Goal: Communication & Community: Answer question/provide support

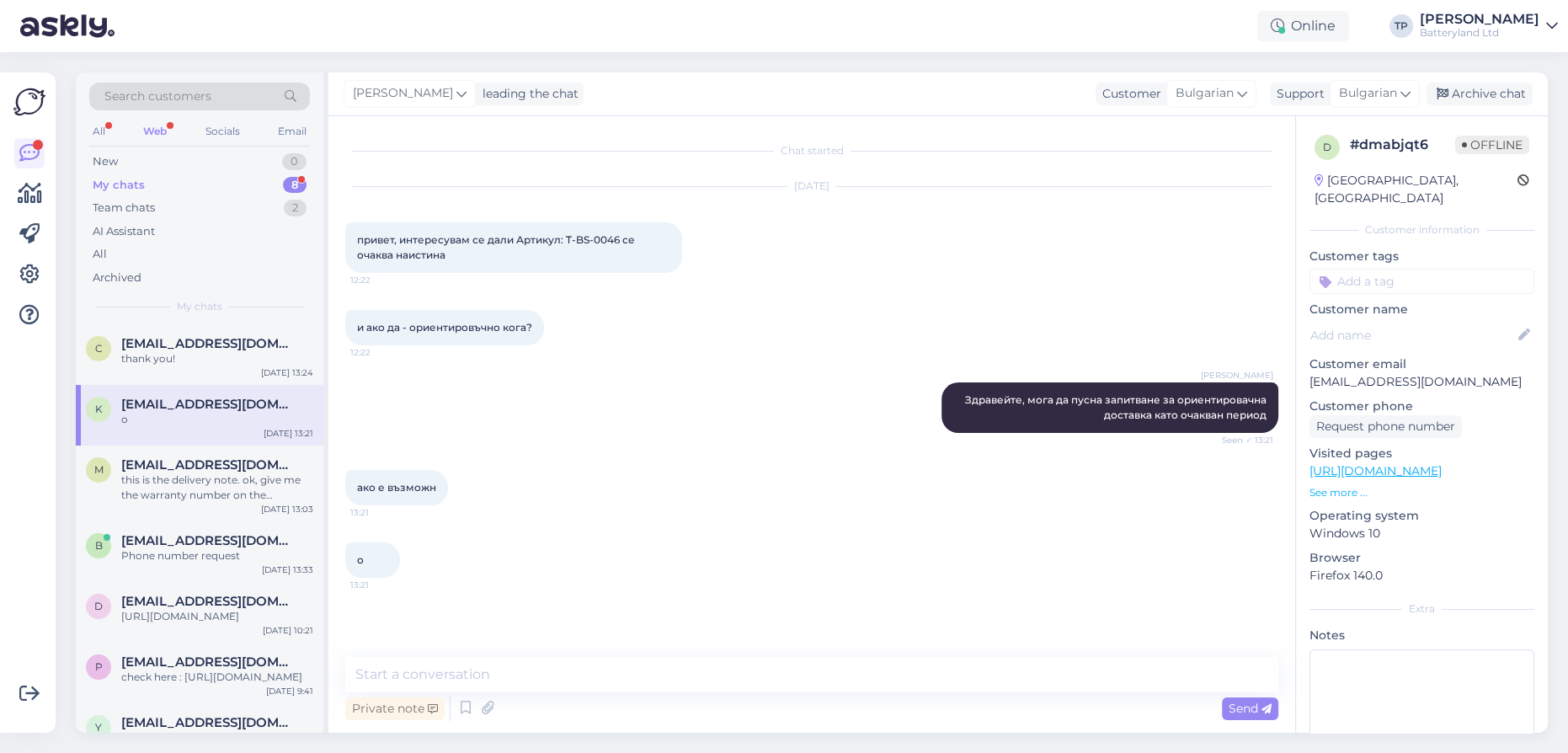
click at [226, 176] on div "My chats 8" at bounding box center [200, 185] width 221 height 23
click at [456, 675] on textarea at bounding box center [813, 675] width 934 height 36
click at [195, 594] on span "[EMAIL_ADDRESS][DOMAIN_NAME]" at bounding box center [208, 602] width 176 height 15
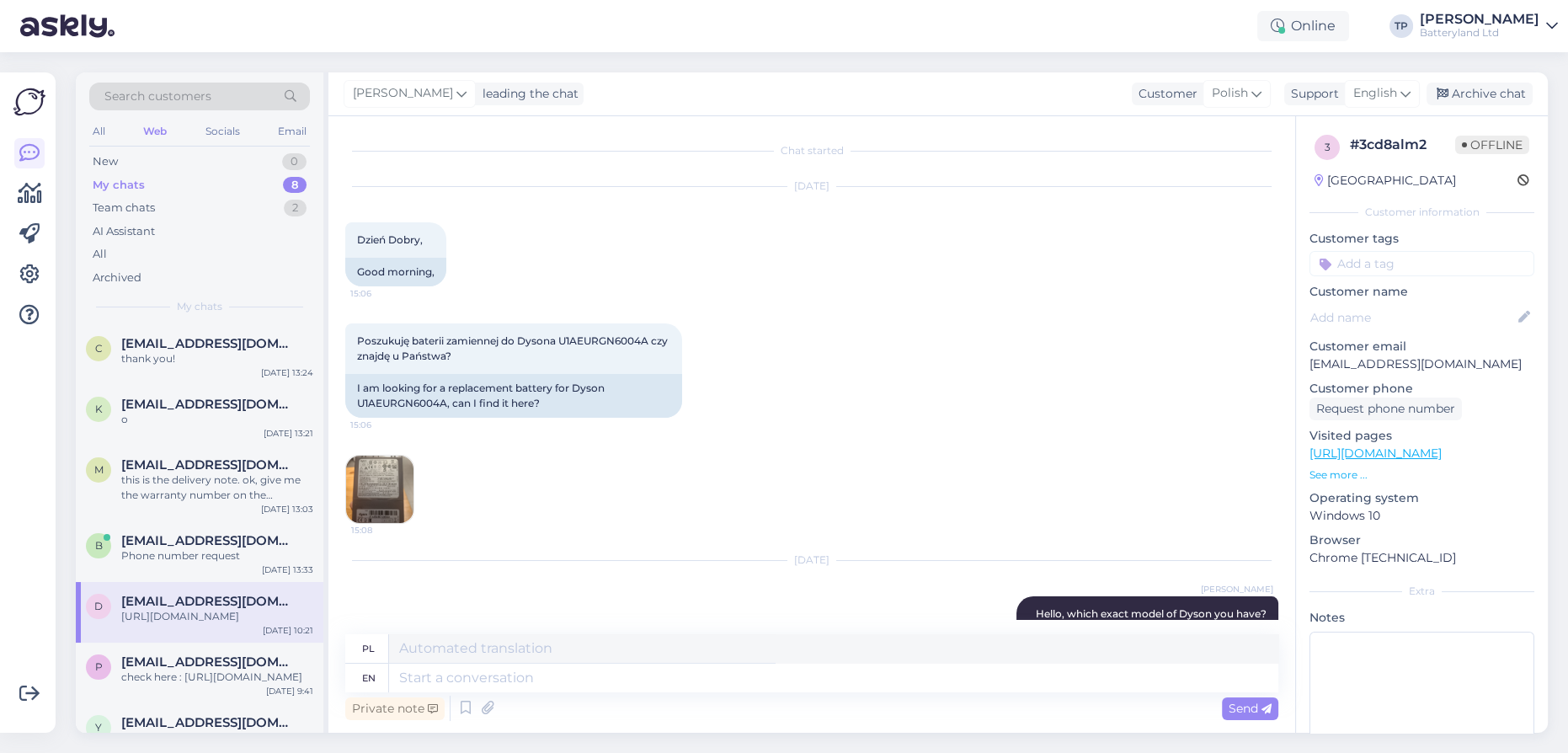
scroll to position [644, 0]
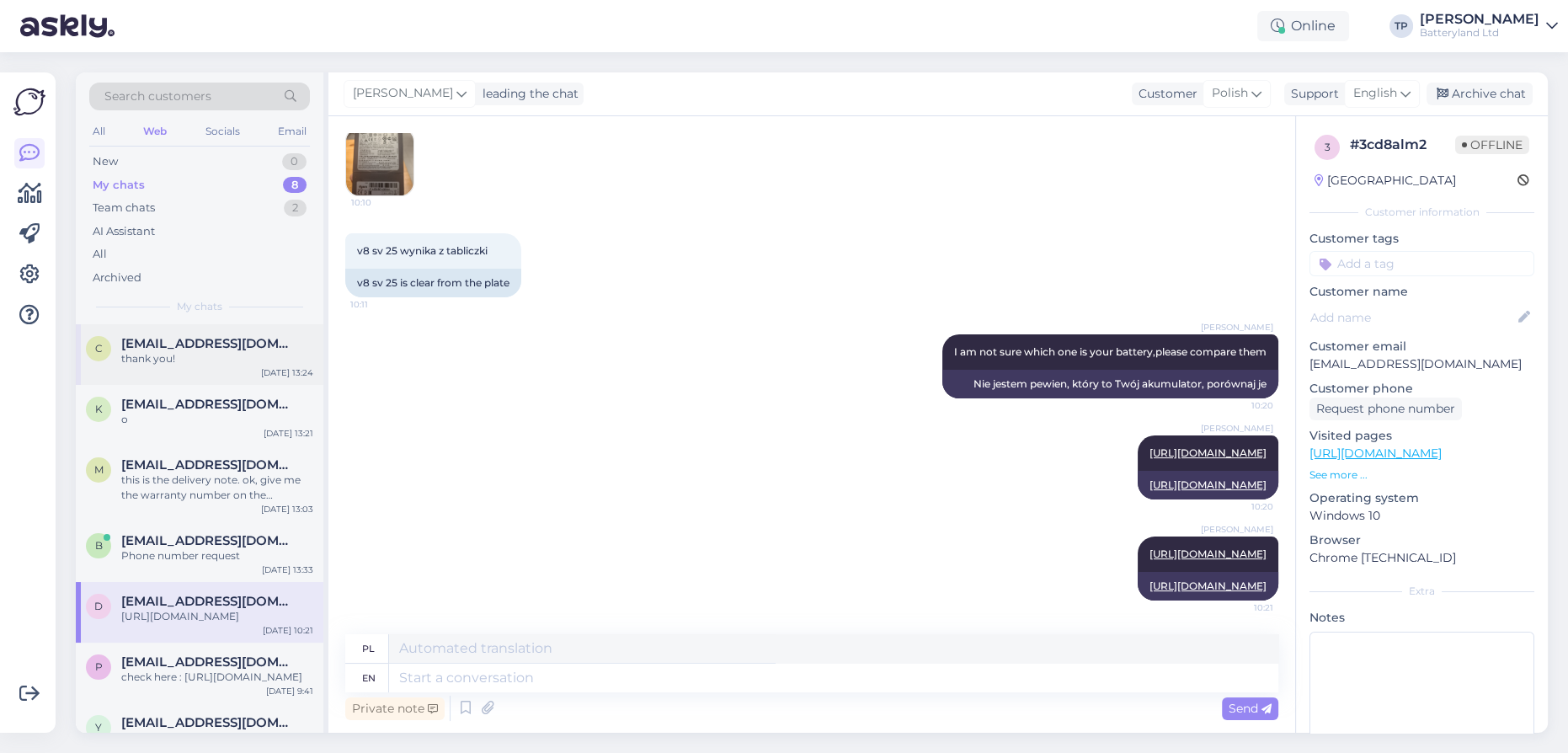
click at [221, 361] on div "c [EMAIL_ADDRESS][DOMAIN_NAME] thank you! [DATE] 13:24" at bounding box center [200, 355] width 248 height 61
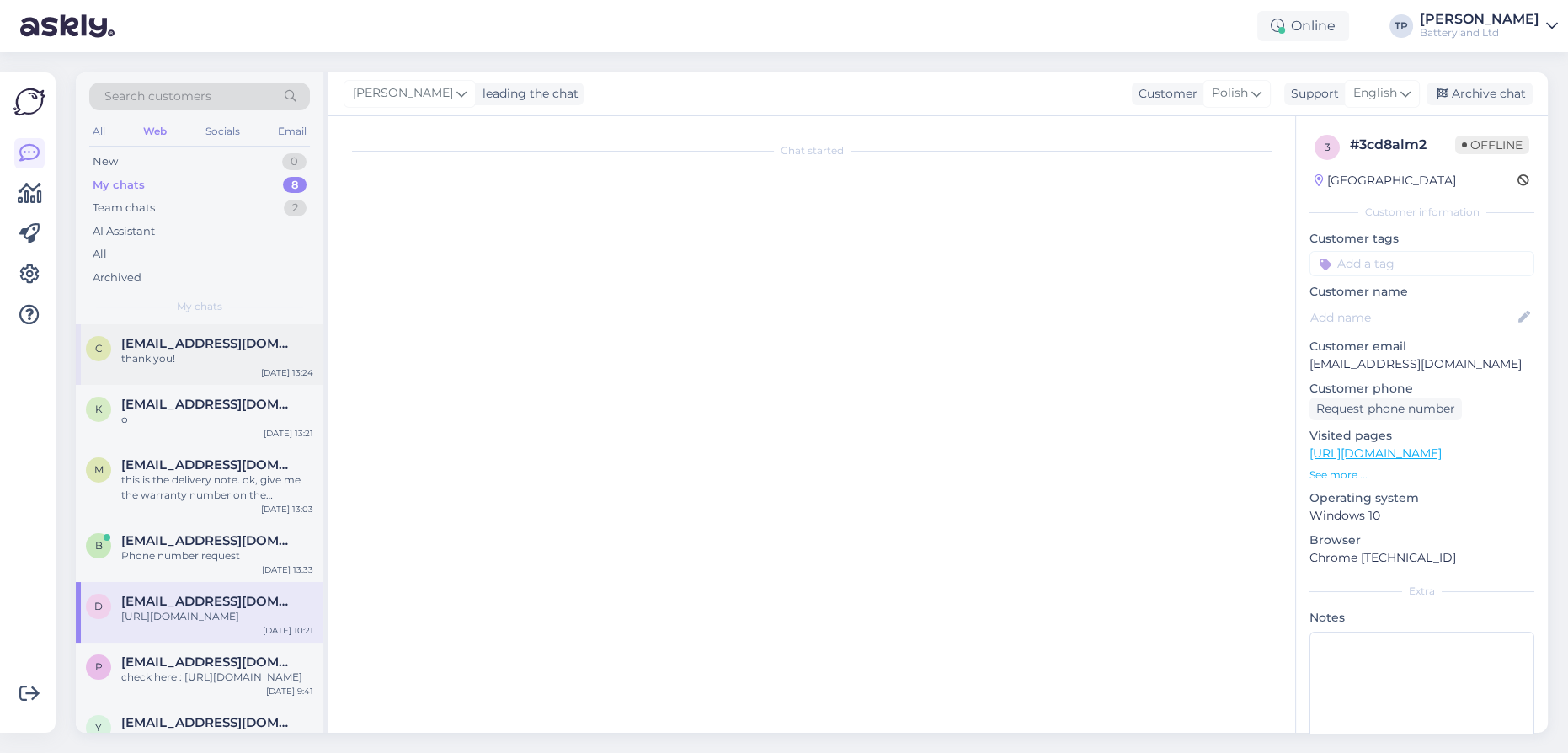
scroll to position [0, 0]
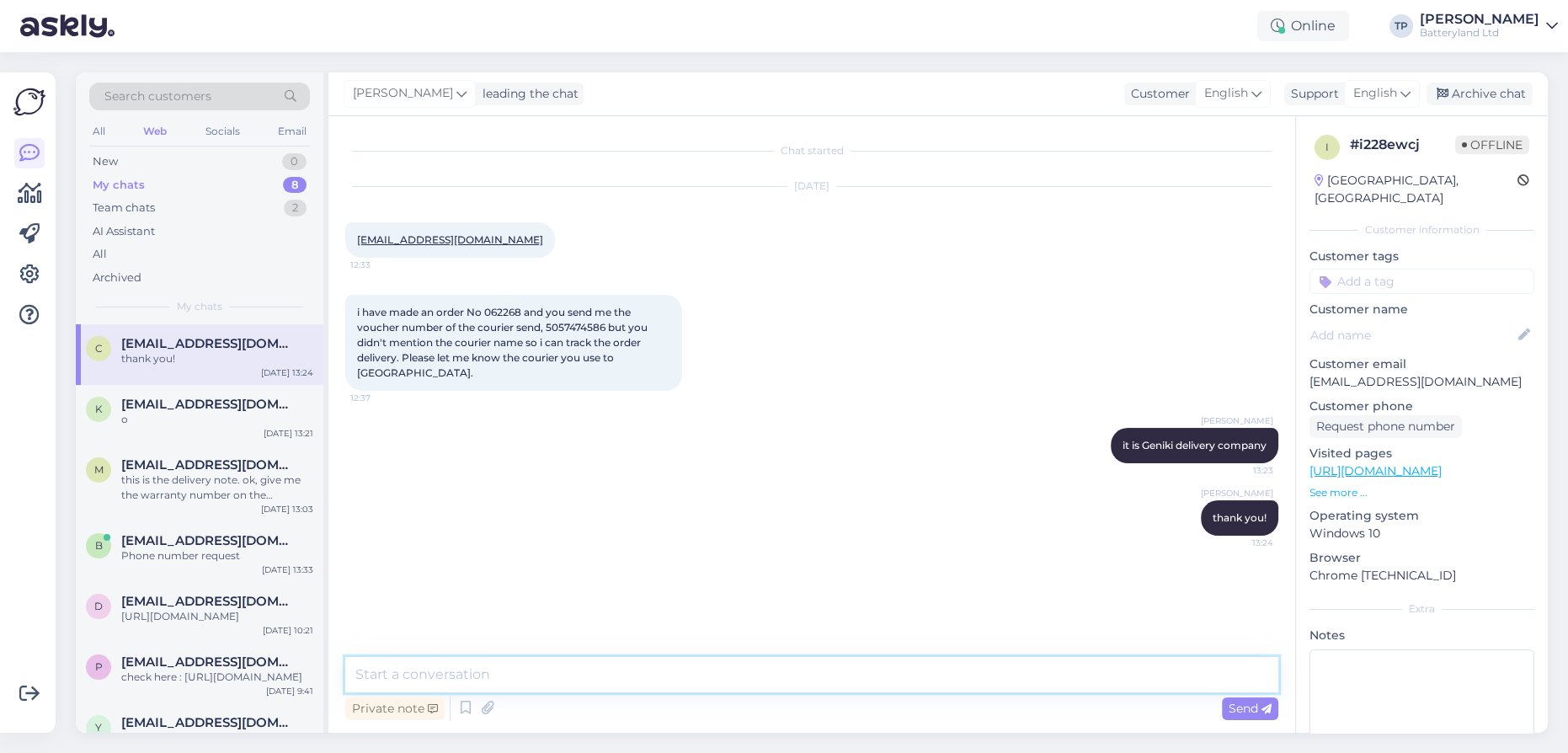
click at [411, 670] on textarea at bounding box center [813, 675] width 934 height 36
type textarea "Z"
type textarea "Здравейте отново"
type textarea "Няма да има доставка от тази батерия на този етап"
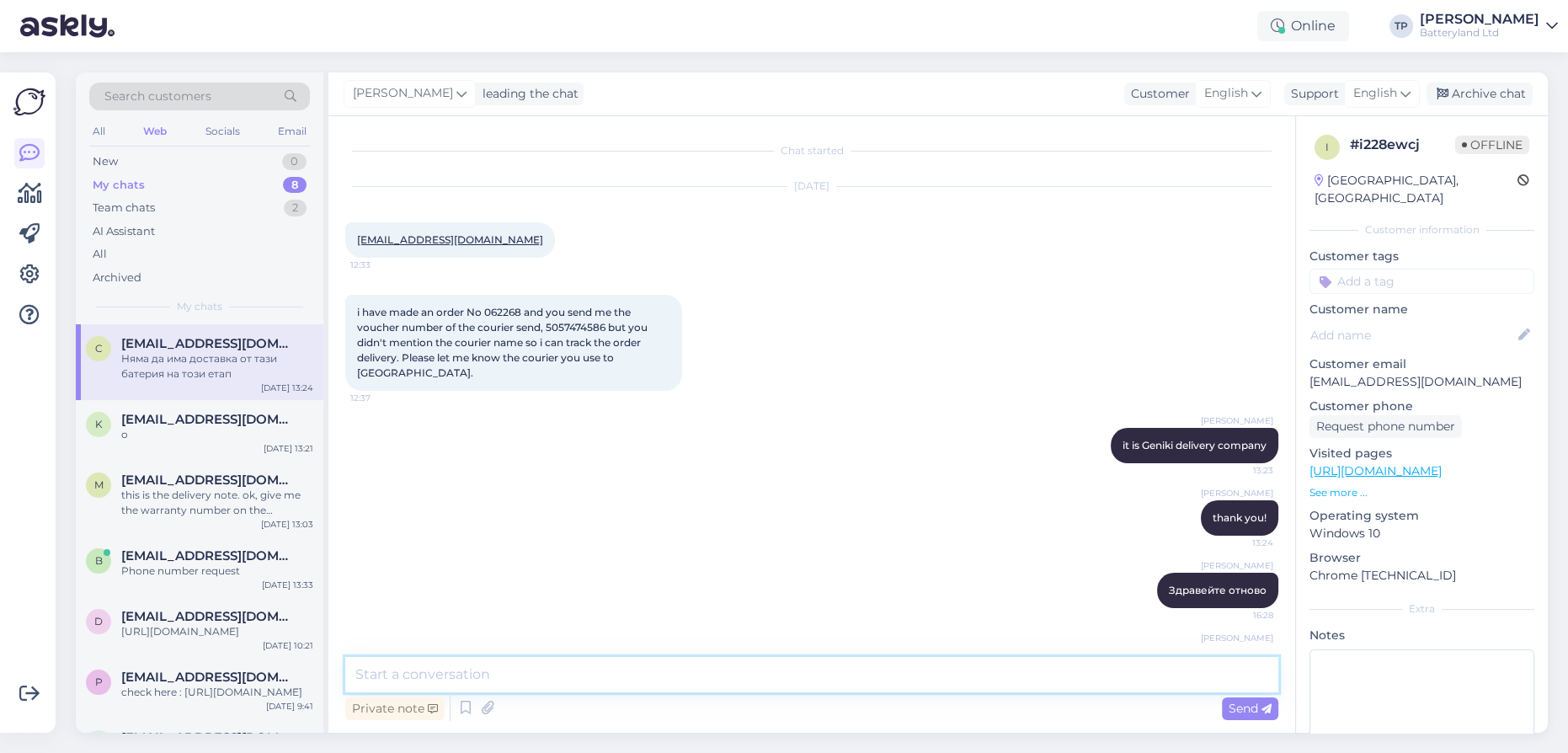
scroll to position [42, 0]
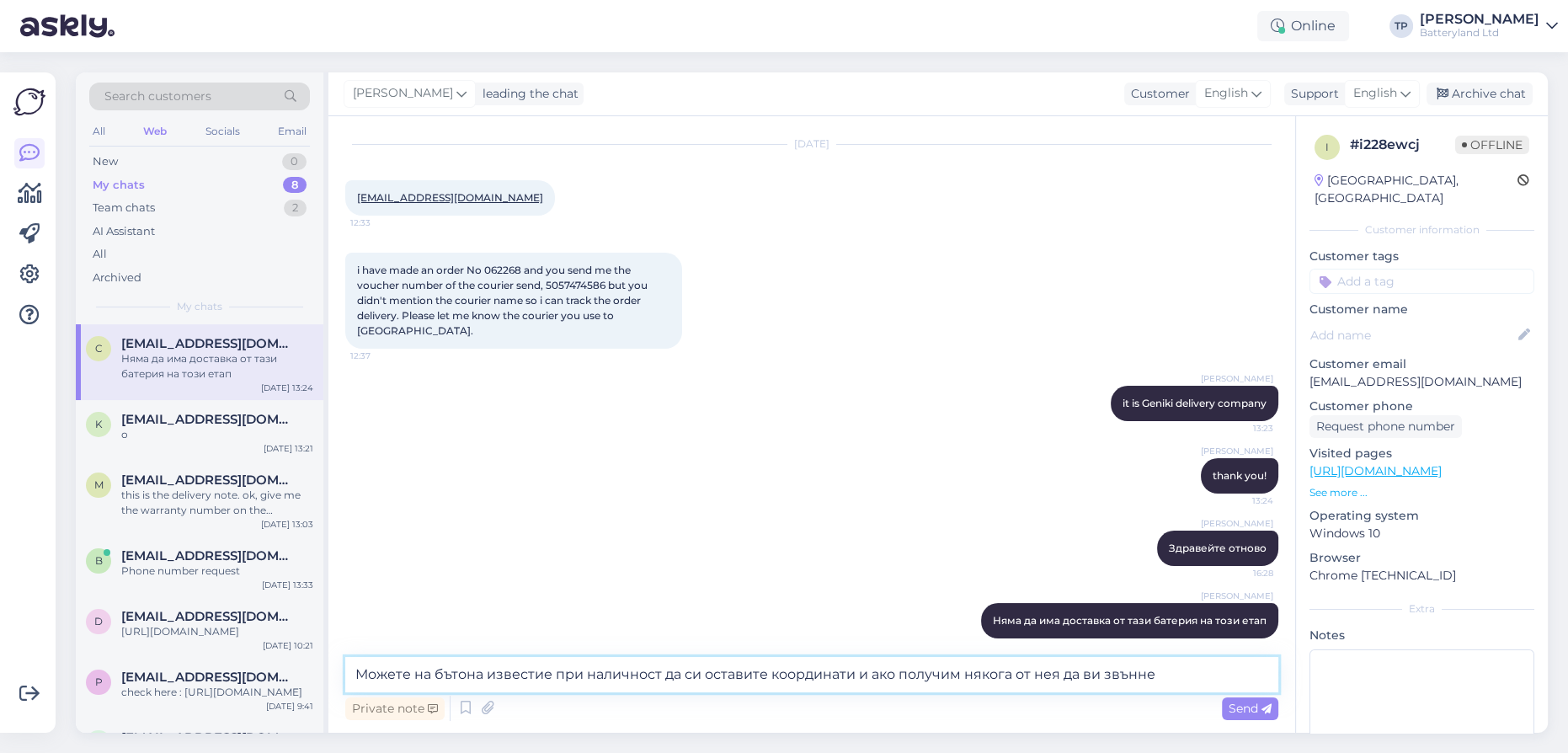
type textarea "Можете на бътона известие при наличност да си оставите координати и ако получим…"
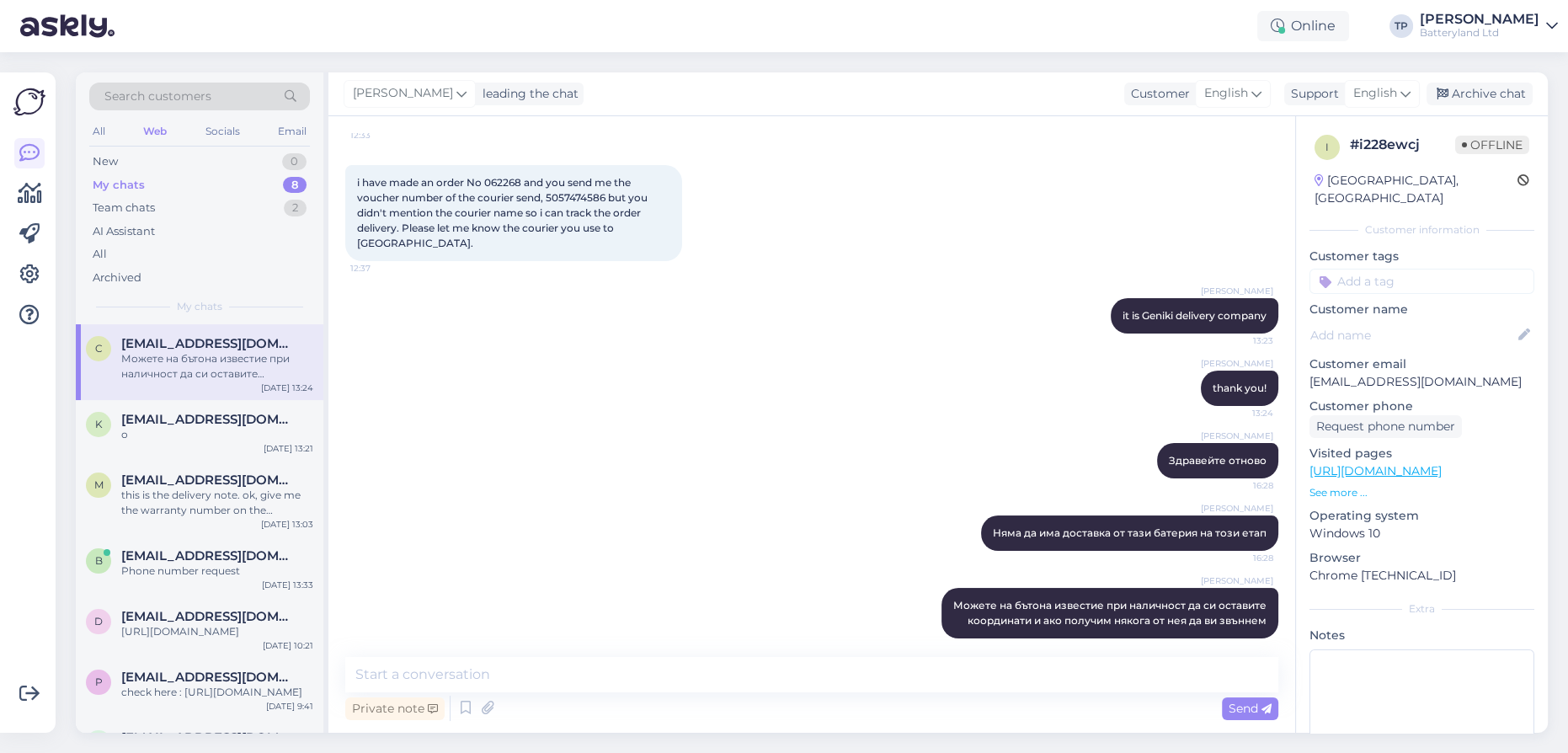
click at [938, 70] on div "Search customers All Web Socials Email New 0 My chats 8 Team chats 2 AI Assista…" at bounding box center [817, 403] width 1503 height 701
click at [837, 82] on div "[PERSON_NAME] leading the chat Customer English Support English Archive chat" at bounding box center [938, 94] width 1220 height 44
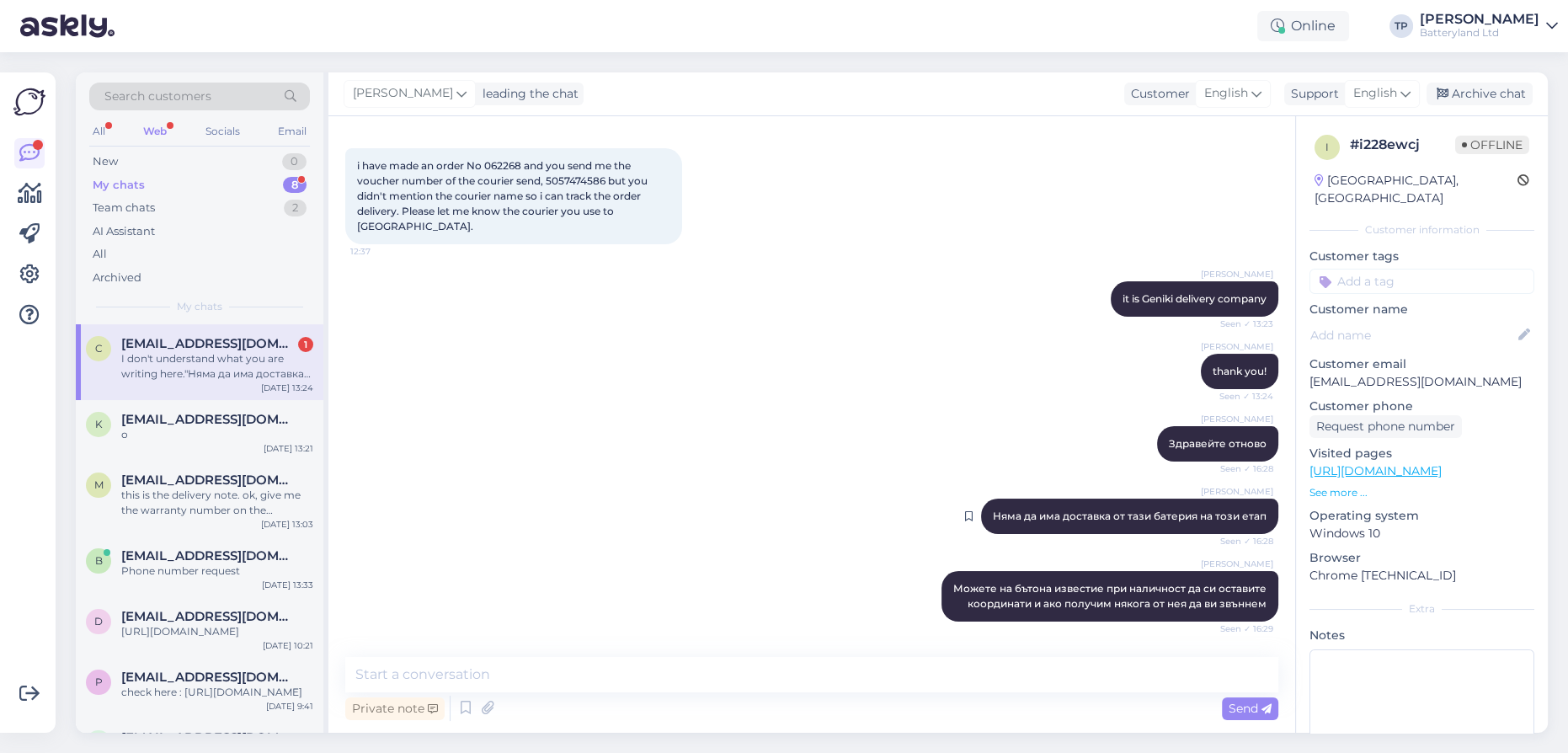
scroll to position [170, 0]
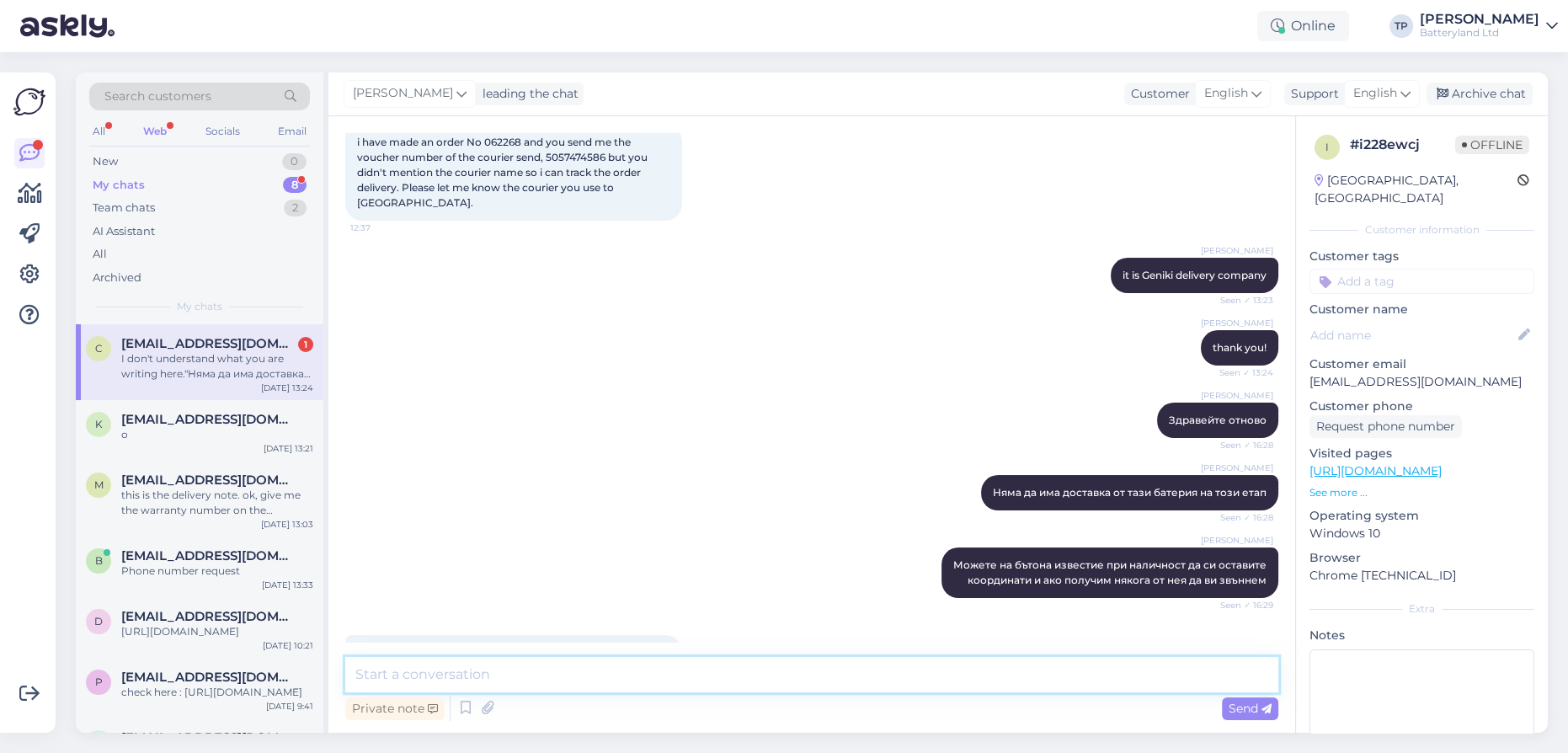
click at [610, 666] on textarea at bounding box center [813, 675] width 934 height 36
type textarea "С"
type textarea "Sorry,it wasn't for you, wrong chat"
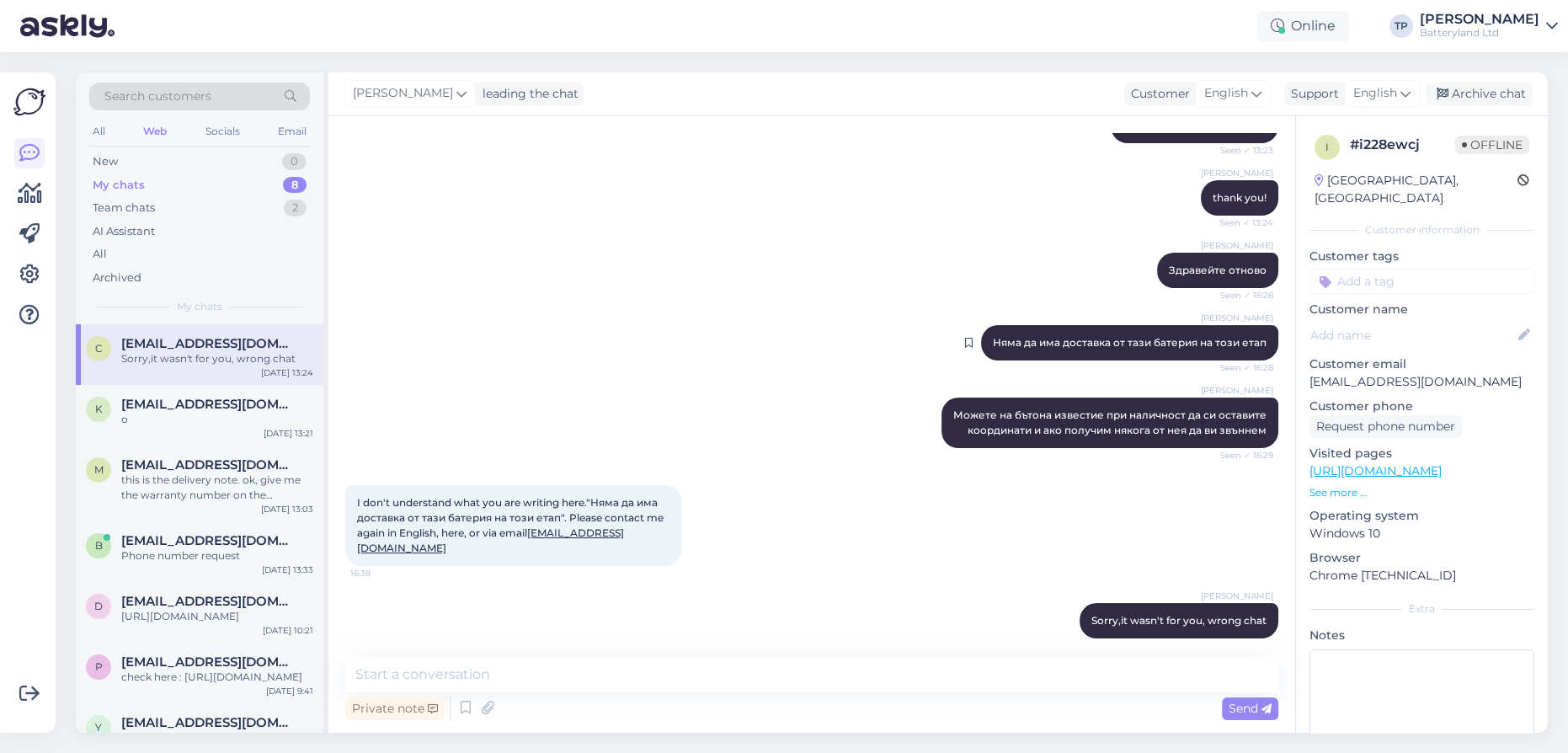
drag, startPoint x: 979, startPoint y: 324, endPoint x: 1259, endPoint y: 336, distance: 280.3
click at [1259, 336] on div "[PERSON_NAME] Няма да има доставка от тази батерия на този етап Seen ✓ 16:28" at bounding box center [1130, 343] width 298 height 36
copy span "Няма да има доставка от тази батерия на този етап"
click at [184, 417] on div "k [EMAIL_ADDRESS][DOMAIN_NAME] о [DATE] 13:21" at bounding box center [200, 415] width 248 height 61
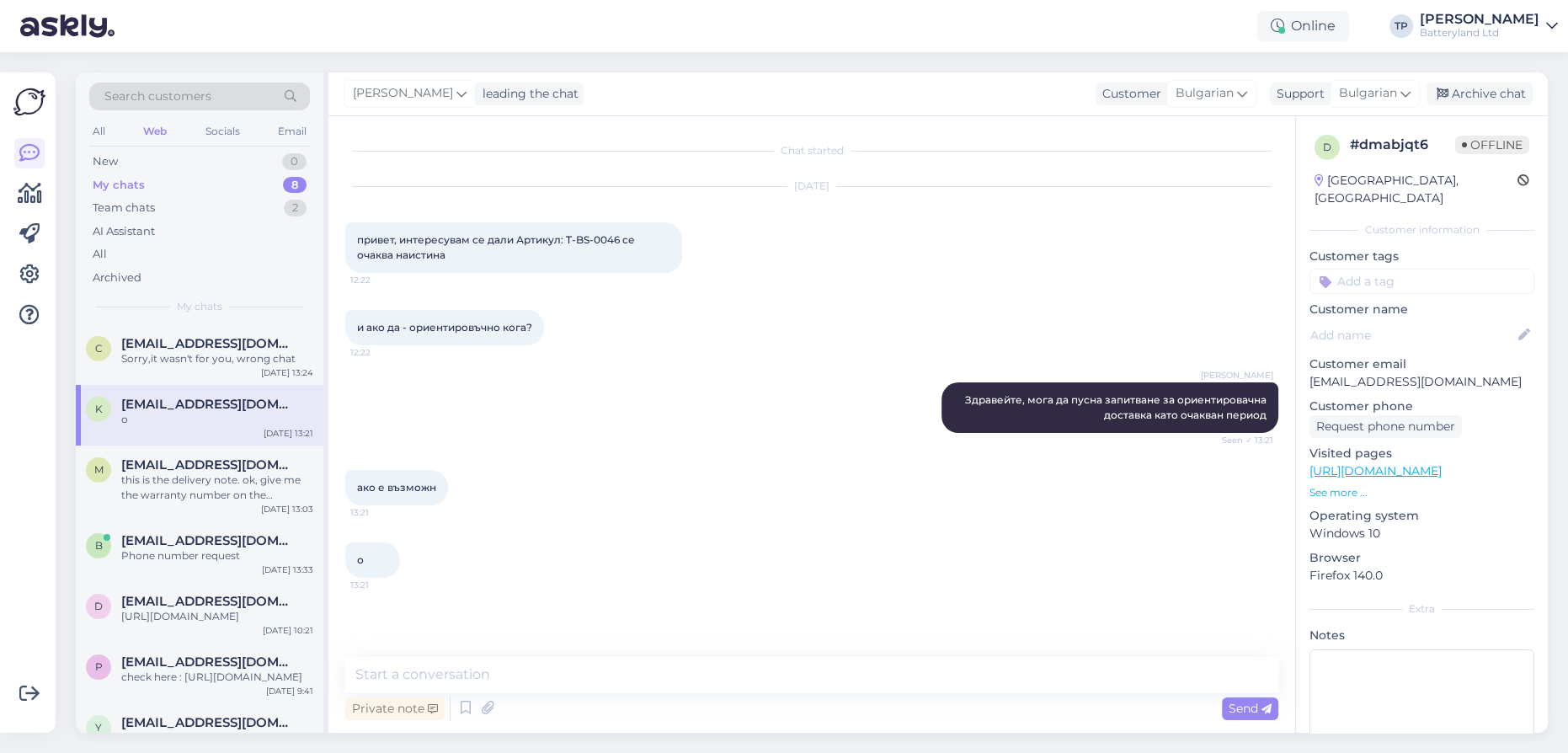
scroll to position [0, 0]
click at [412, 674] on textarea at bounding box center [813, 675] width 934 height 36
paste textarea "Няма да има доставка от тази батерия на този етап"
type textarea "Няма да има доставка от тази батерия на този етап"
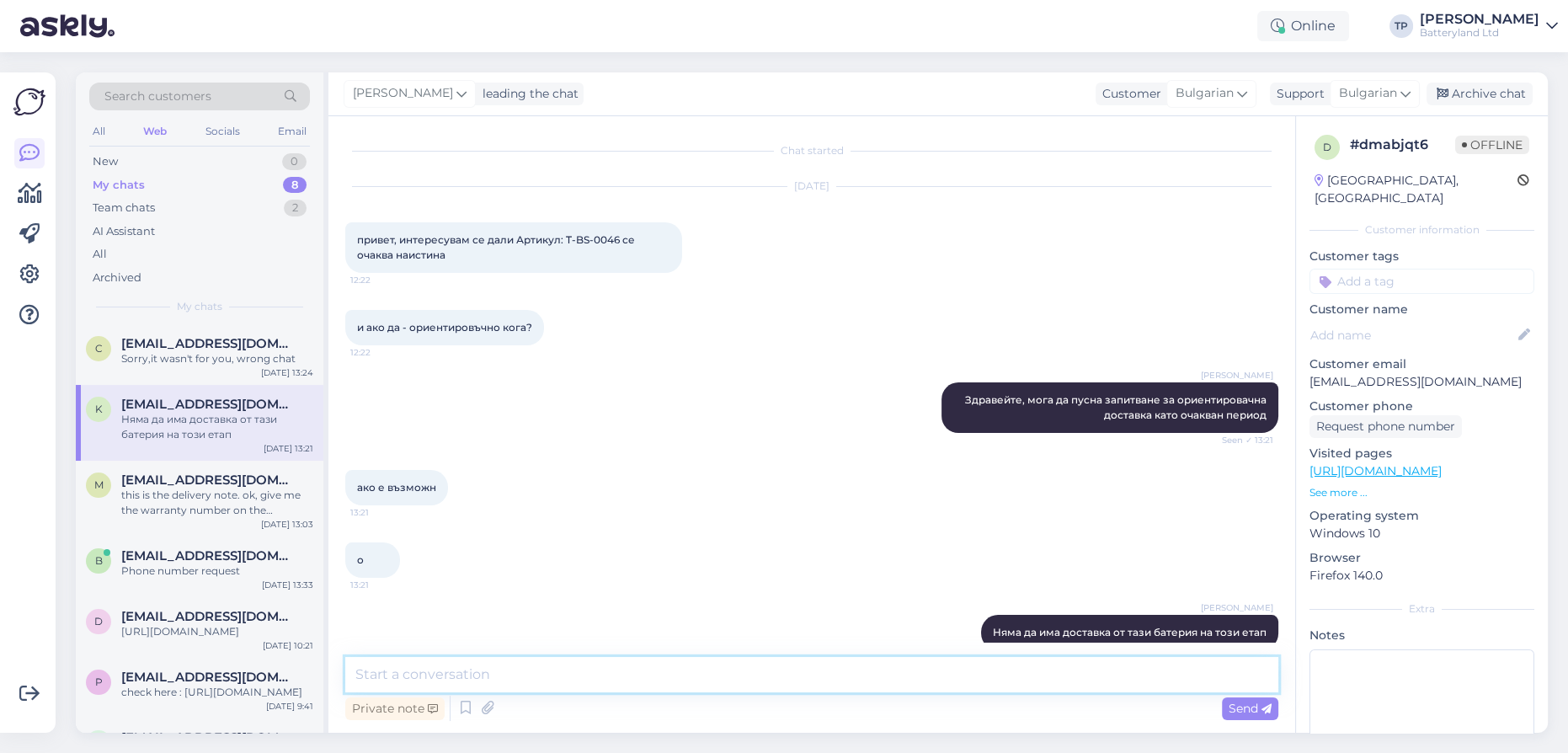
scroll to position [27, 0]
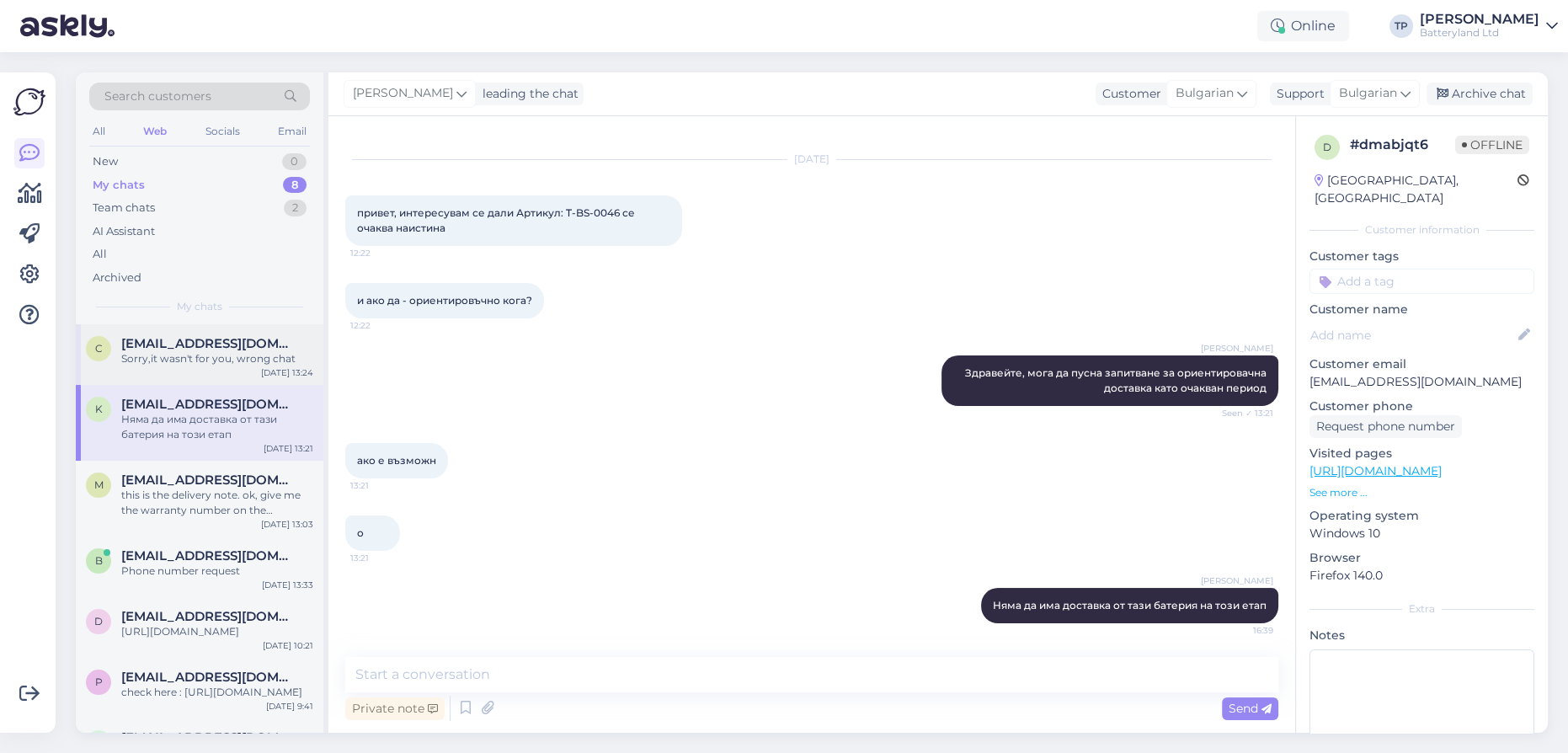
click at [210, 343] on span "[EMAIL_ADDRESS][DOMAIN_NAME]" at bounding box center [208, 343] width 176 height 15
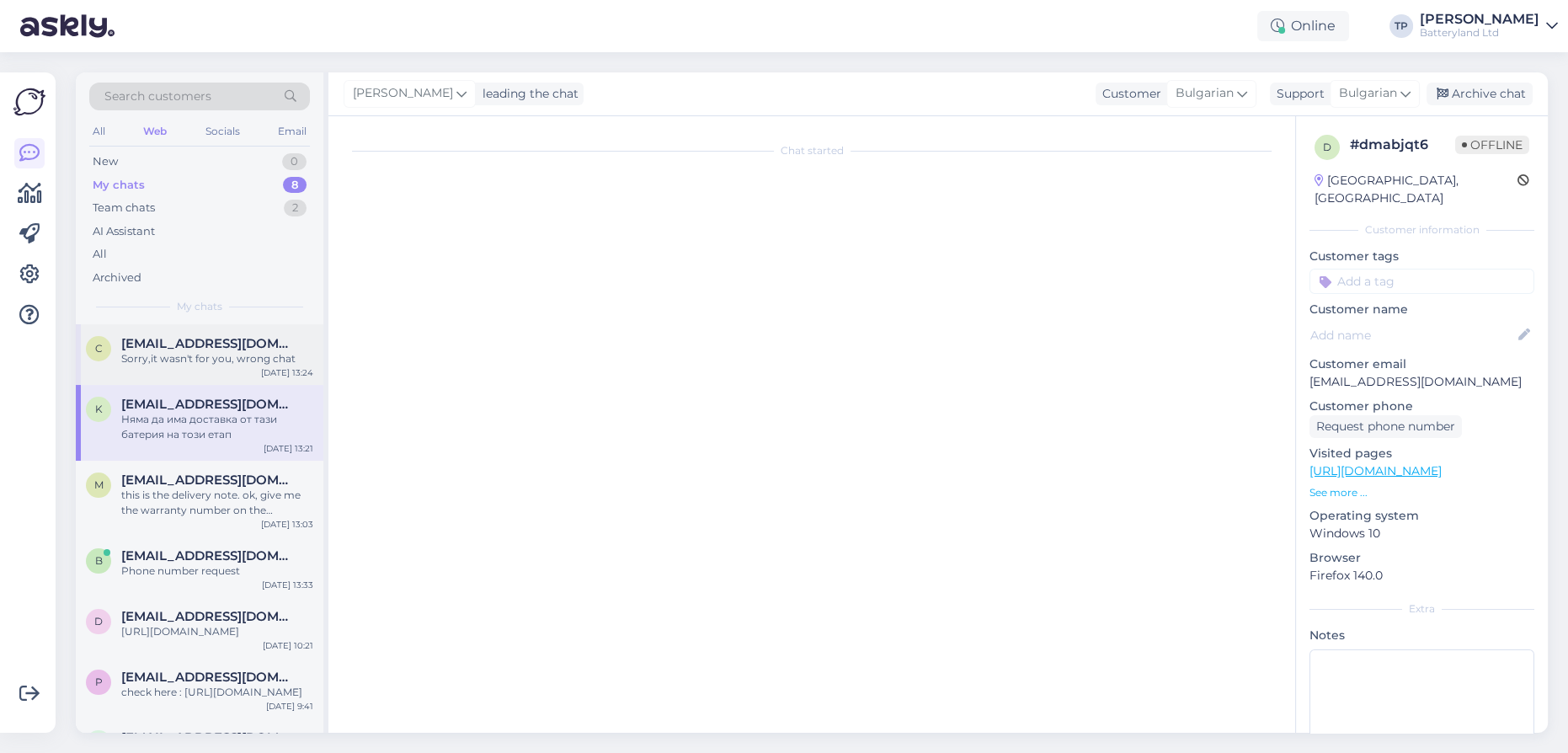
scroll to position [320, 0]
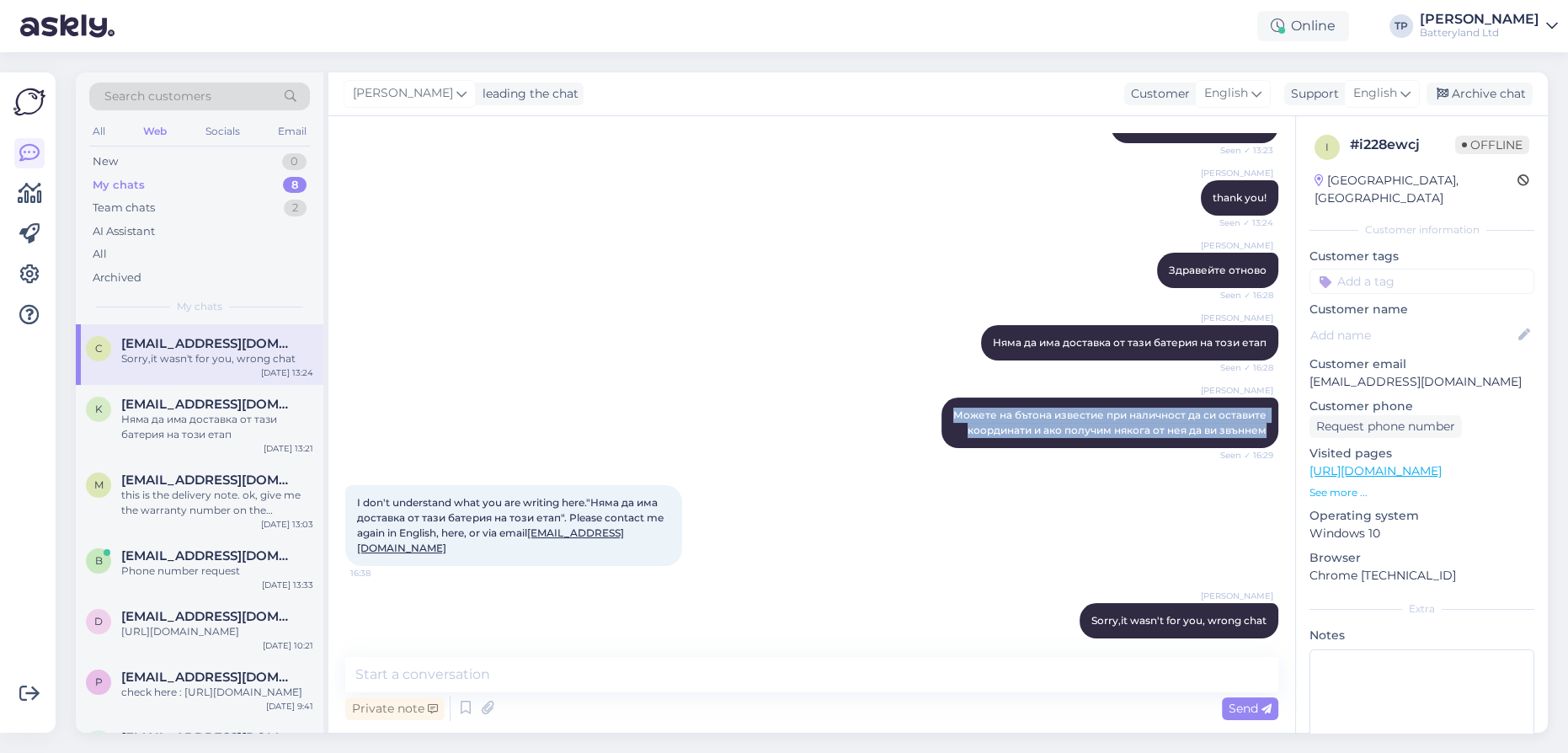
drag, startPoint x: 947, startPoint y: 395, endPoint x: 1269, endPoint y: 423, distance: 323.2
click at [1269, 423] on div "Chat started [DATE] [EMAIL_ADDRESS][DOMAIN_NAME] 12:33 i have made an order No …" at bounding box center [820, 387] width 949 height 509
drag, startPoint x: 1180, startPoint y: 412, endPoint x: 715, endPoint y: 424, distance: 465.2
click at [715, 424] on div "[PERSON_NAME] Можете на бътона известие при наличност да си оставите координати…" at bounding box center [813, 422] width 934 height 87
click at [1049, 336] on span "Няма да има доставка от тази батерия на този етап" at bounding box center [1130, 342] width 274 height 12
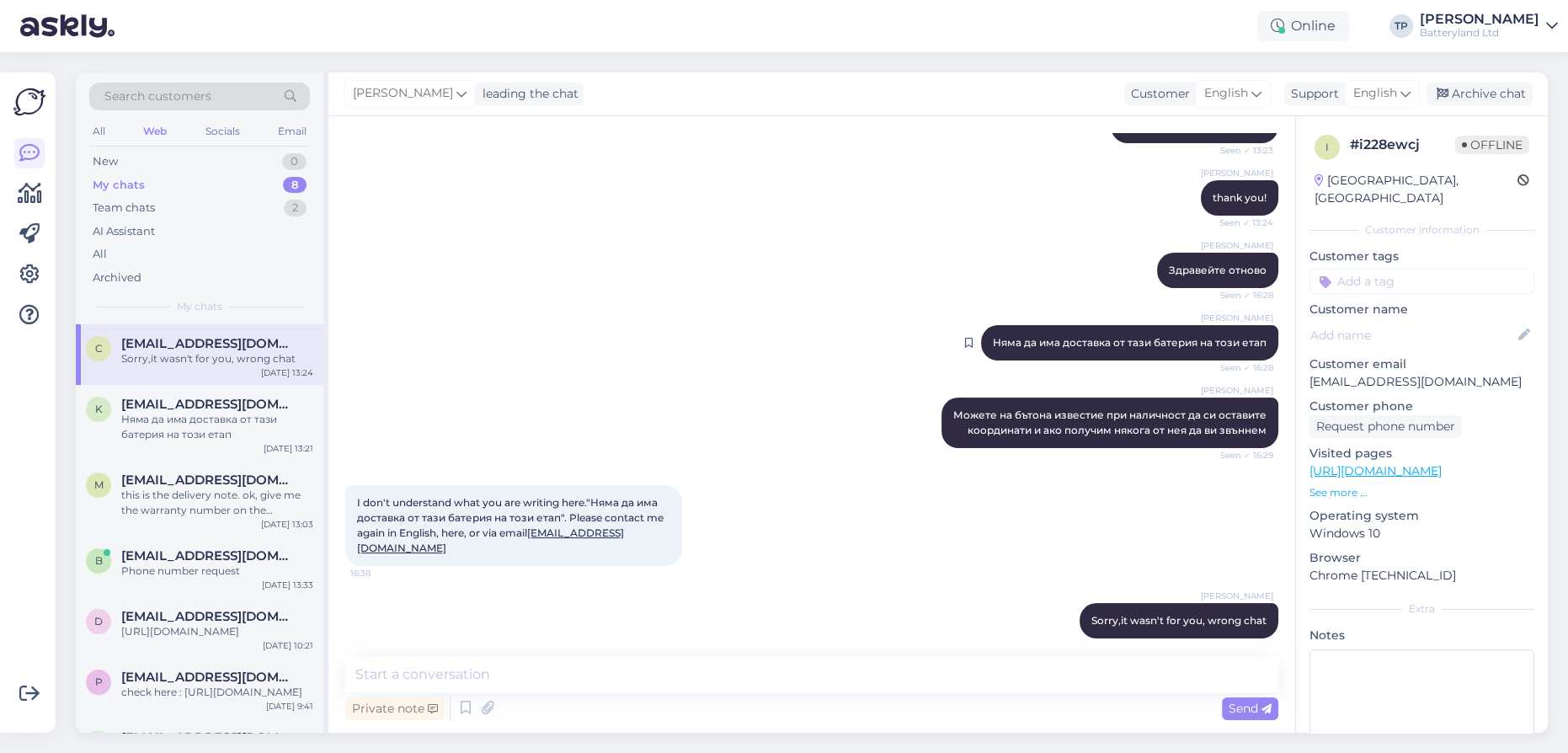
click at [1049, 336] on span "Няма да има доставка от тази батерия на този етап" at bounding box center [1130, 342] width 274 height 12
click at [126, 386] on div "k [EMAIL_ADDRESS][DOMAIN_NAME] Няма да има доставка от тази батерия на този ета…" at bounding box center [200, 422] width 248 height 76
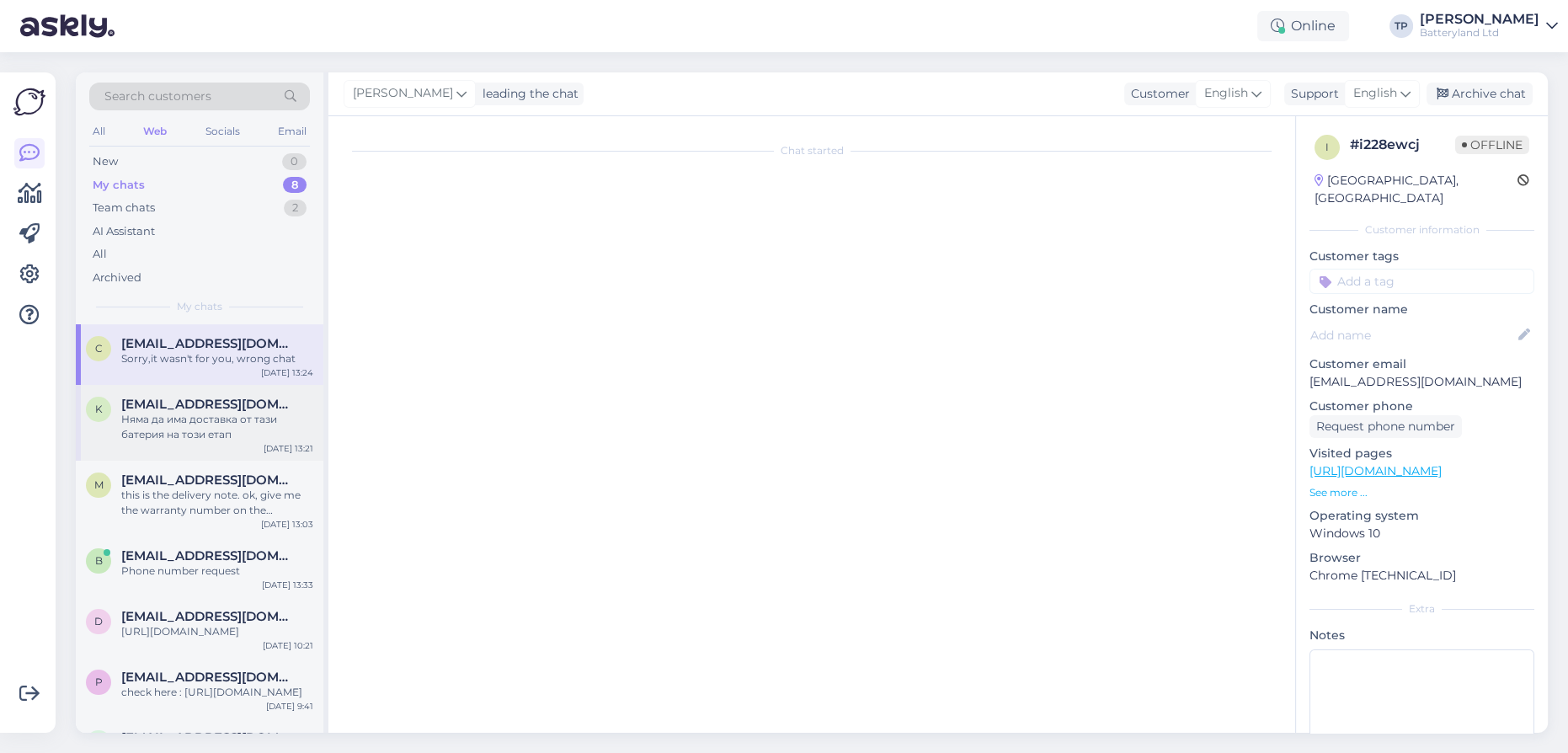
scroll to position [27, 0]
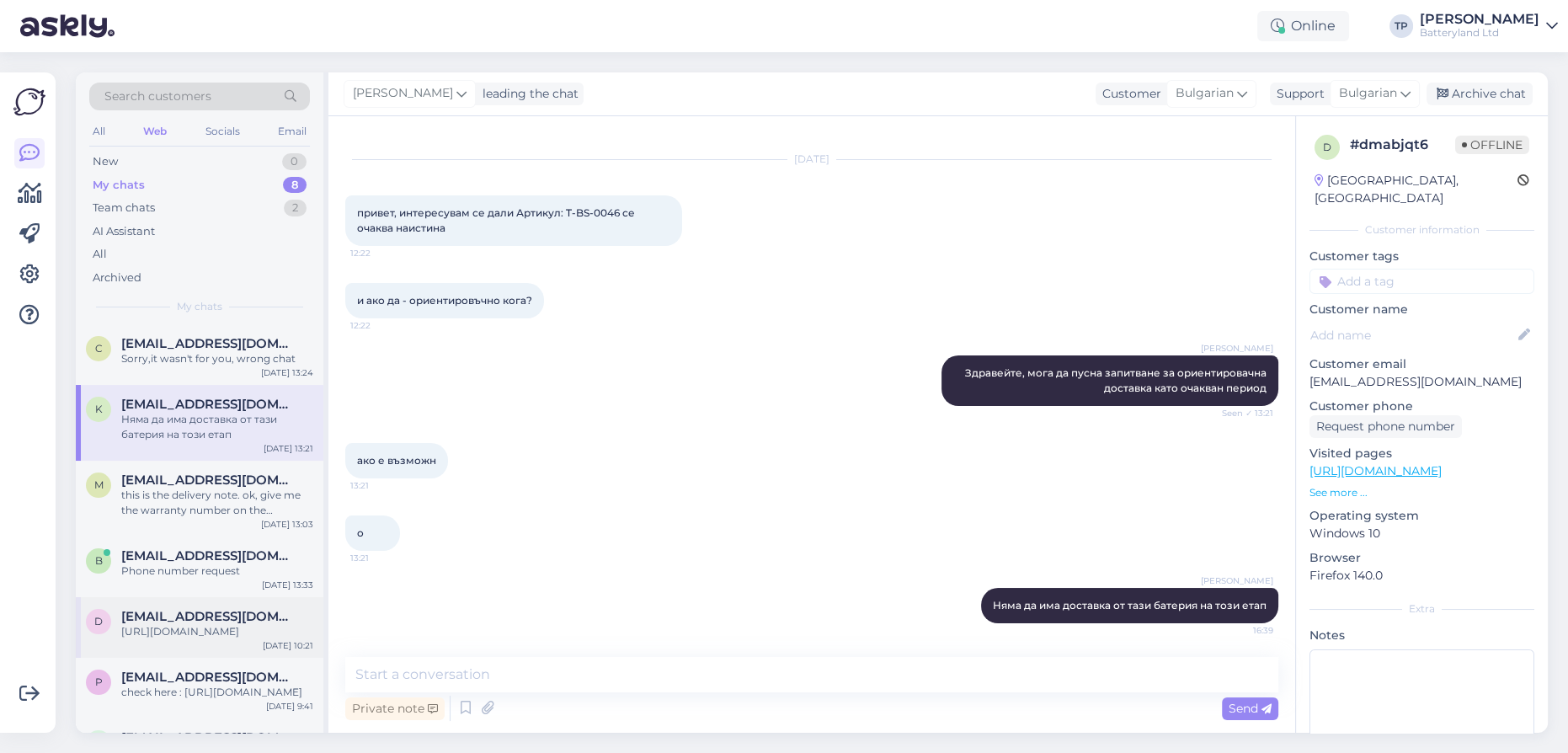
click at [129, 610] on div "[EMAIL_ADDRESS][DOMAIN_NAME] [URL][DOMAIN_NAME]" at bounding box center [217, 625] width 192 height 30
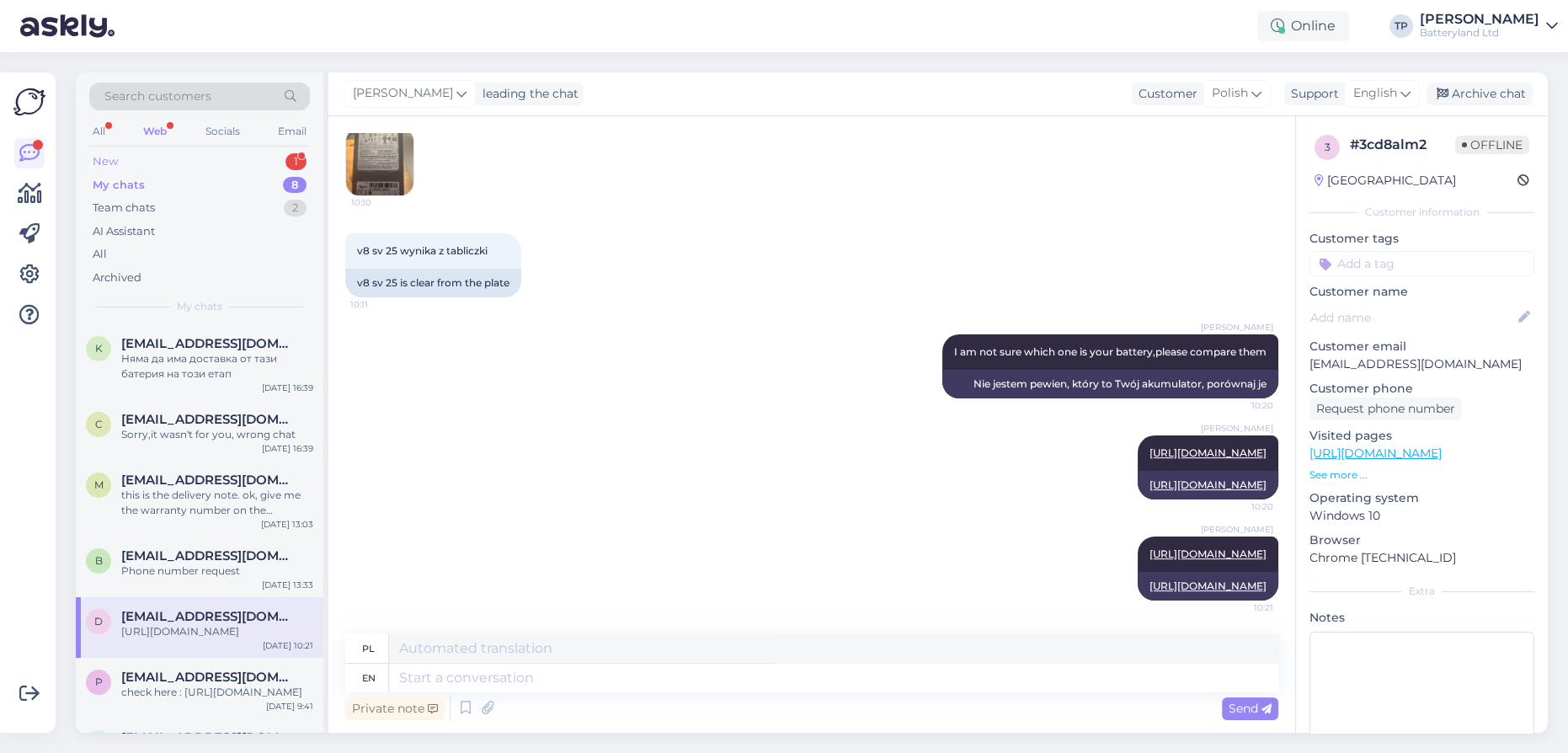
click at [243, 161] on div "New 1" at bounding box center [200, 161] width 221 height 23
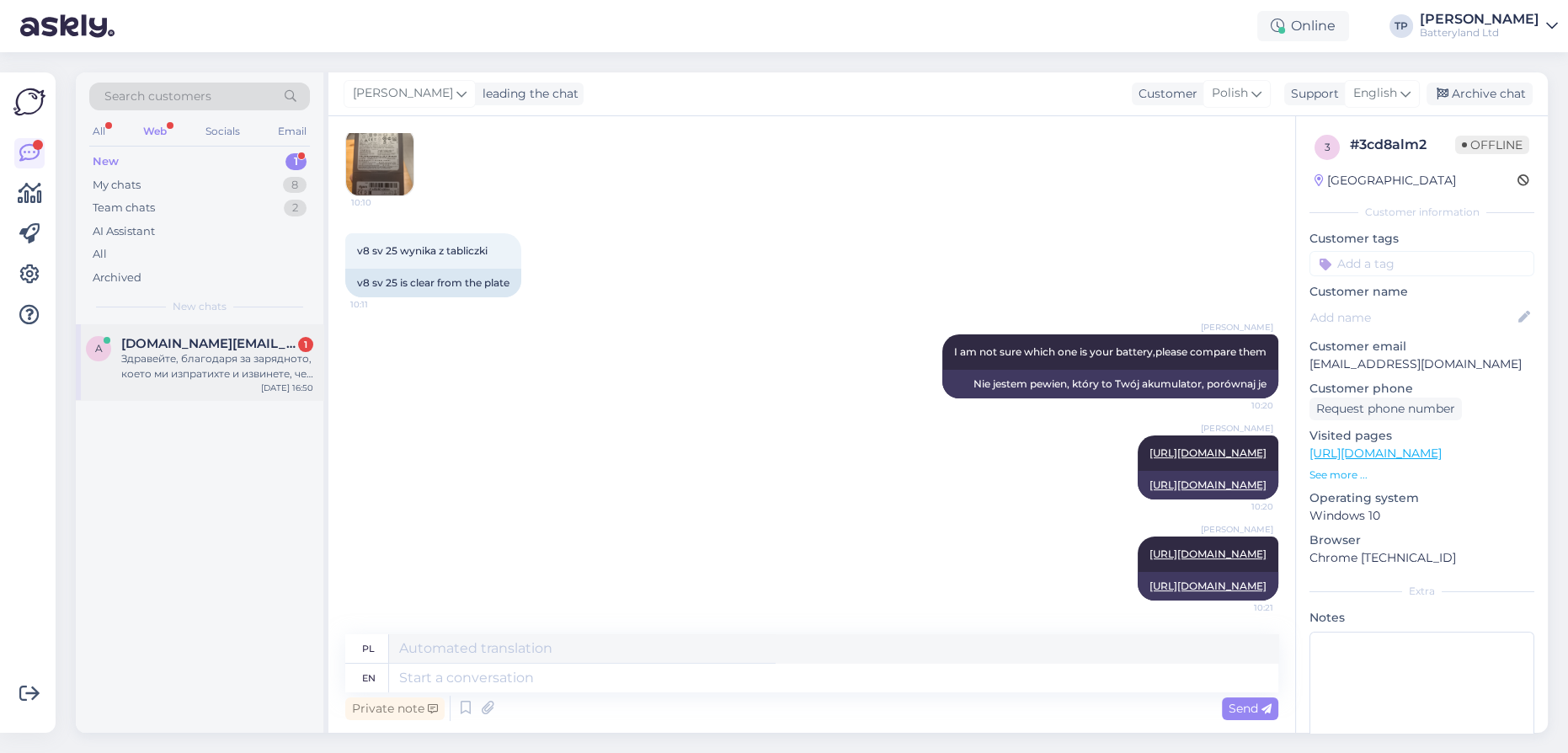
click at [208, 359] on div "[DOMAIN_NAME][EMAIL_ADDRESS][DOMAIN_NAME] 1 Здравейте, благодаря за зарядното, …" at bounding box center [217, 358] width 192 height 45
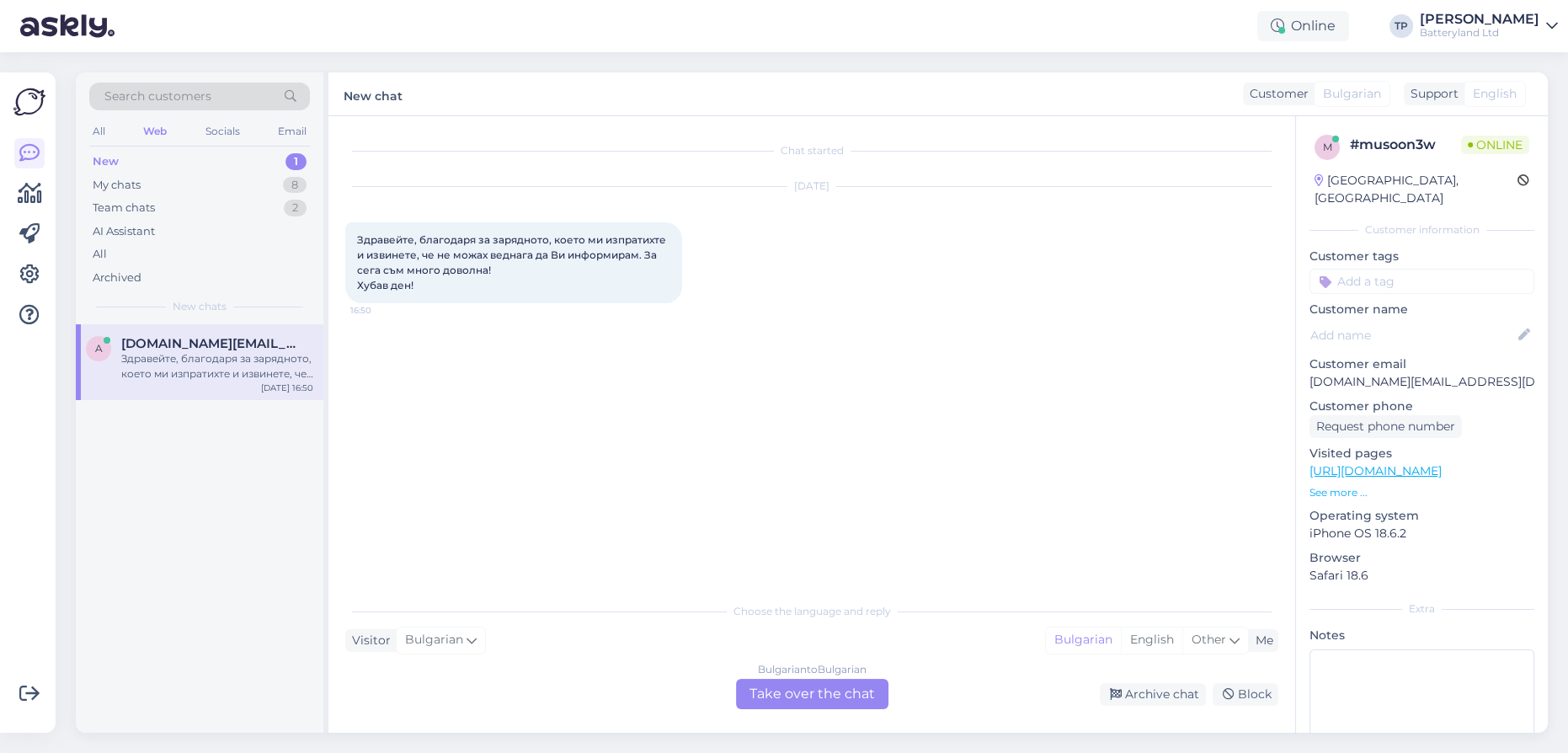
click at [775, 692] on div "Bulgarian to Bulgarian Take over the chat" at bounding box center [812, 694] width 152 height 30
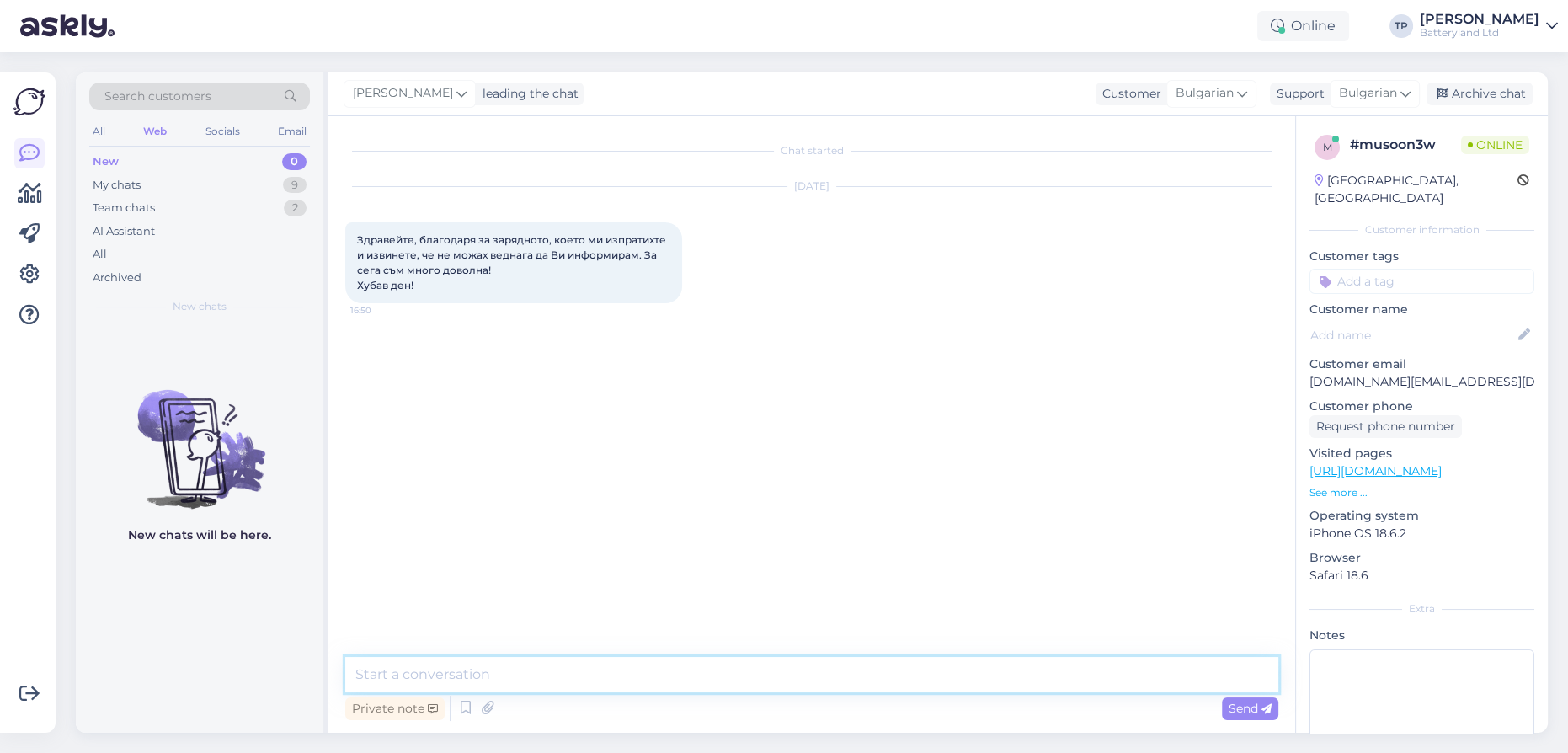
click at [629, 675] on textarea at bounding box center [813, 675] width 934 height 36
type textarea "Радвам се че свършихме работа, лек ден!"
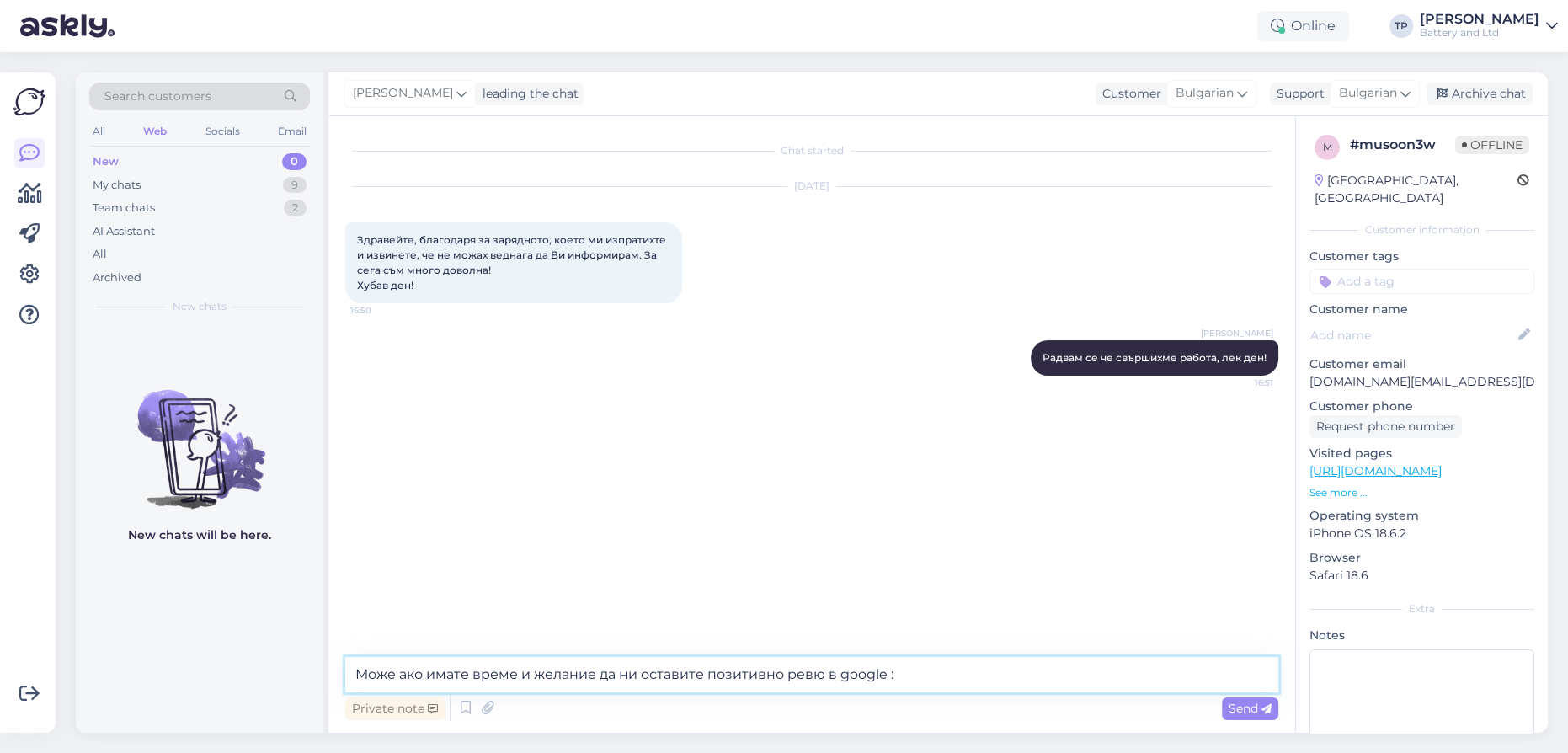
paste textarea "[URL][DOMAIN_NAME]"
type textarea "Може ако имате време и желание да ни оставите позитивно ревю в google : [URL][D…"
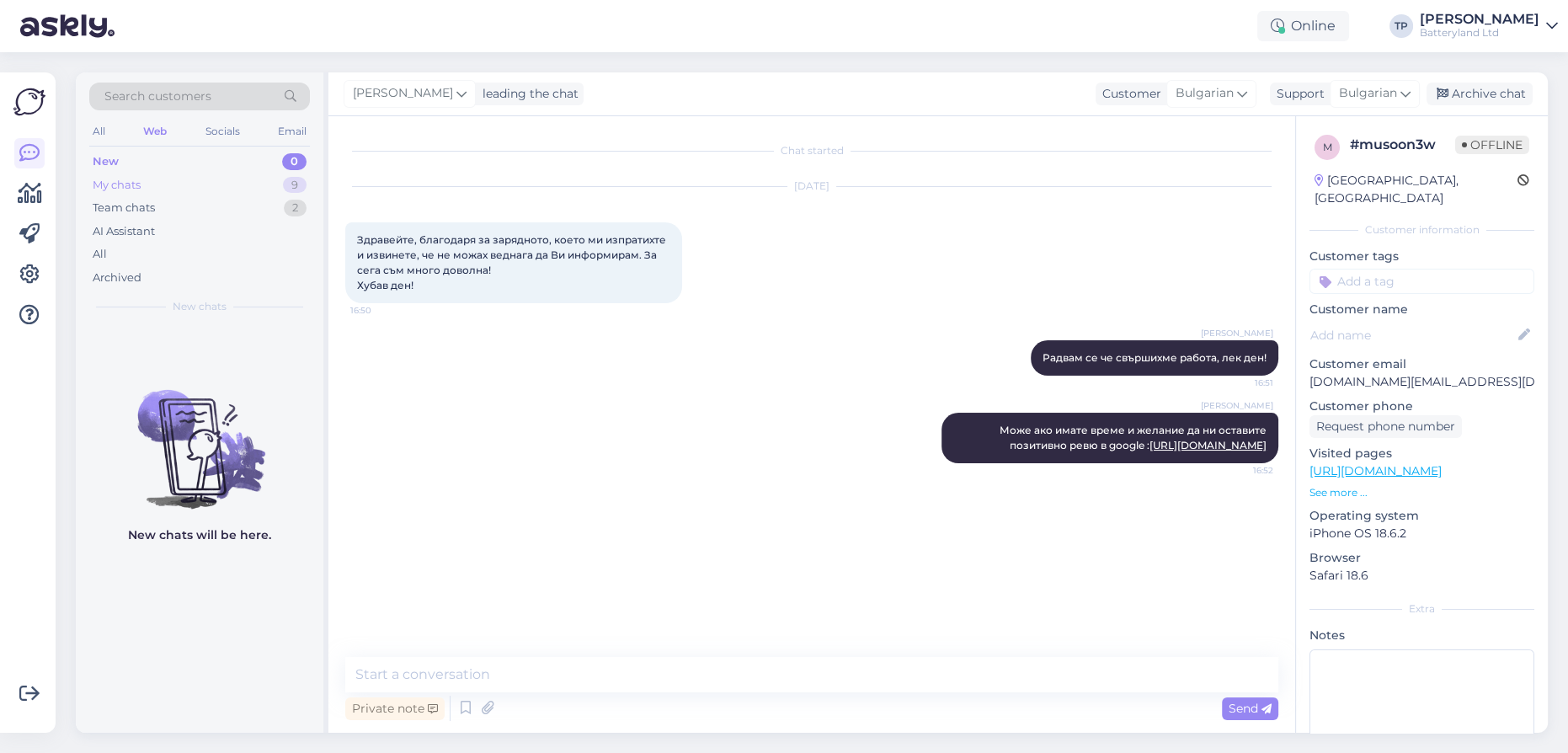
click at [205, 175] on div "My chats 9" at bounding box center [200, 185] width 221 height 23
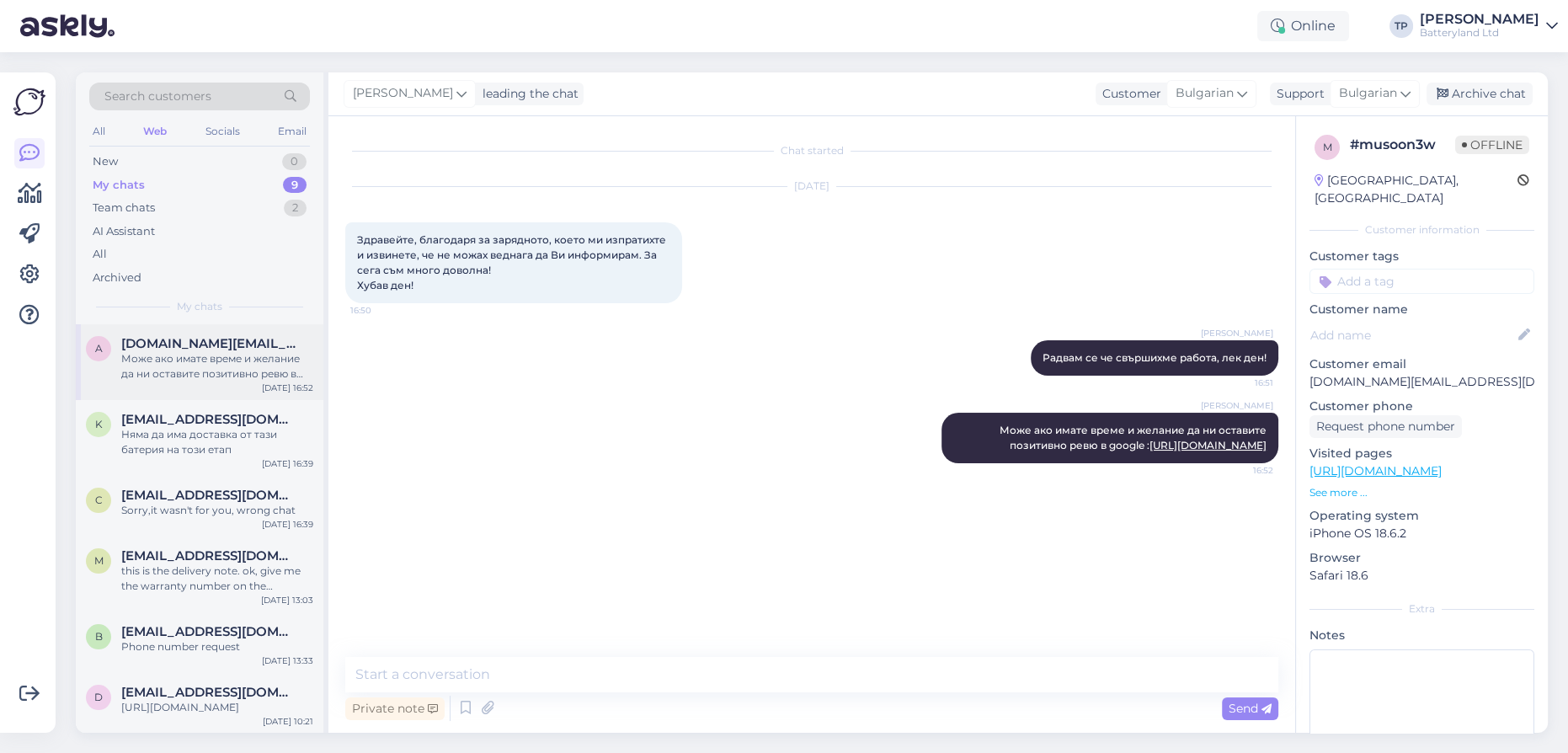
click at [152, 340] on span "[DOMAIN_NAME][EMAIL_ADDRESS][DOMAIN_NAME]" at bounding box center [208, 343] width 176 height 15
click at [150, 400] on div "k [EMAIL_ADDRESS][DOMAIN_NAME] Няма да има доставка от тази батерия на този ета…" at bounding box center [200, 438] width 248 height 76
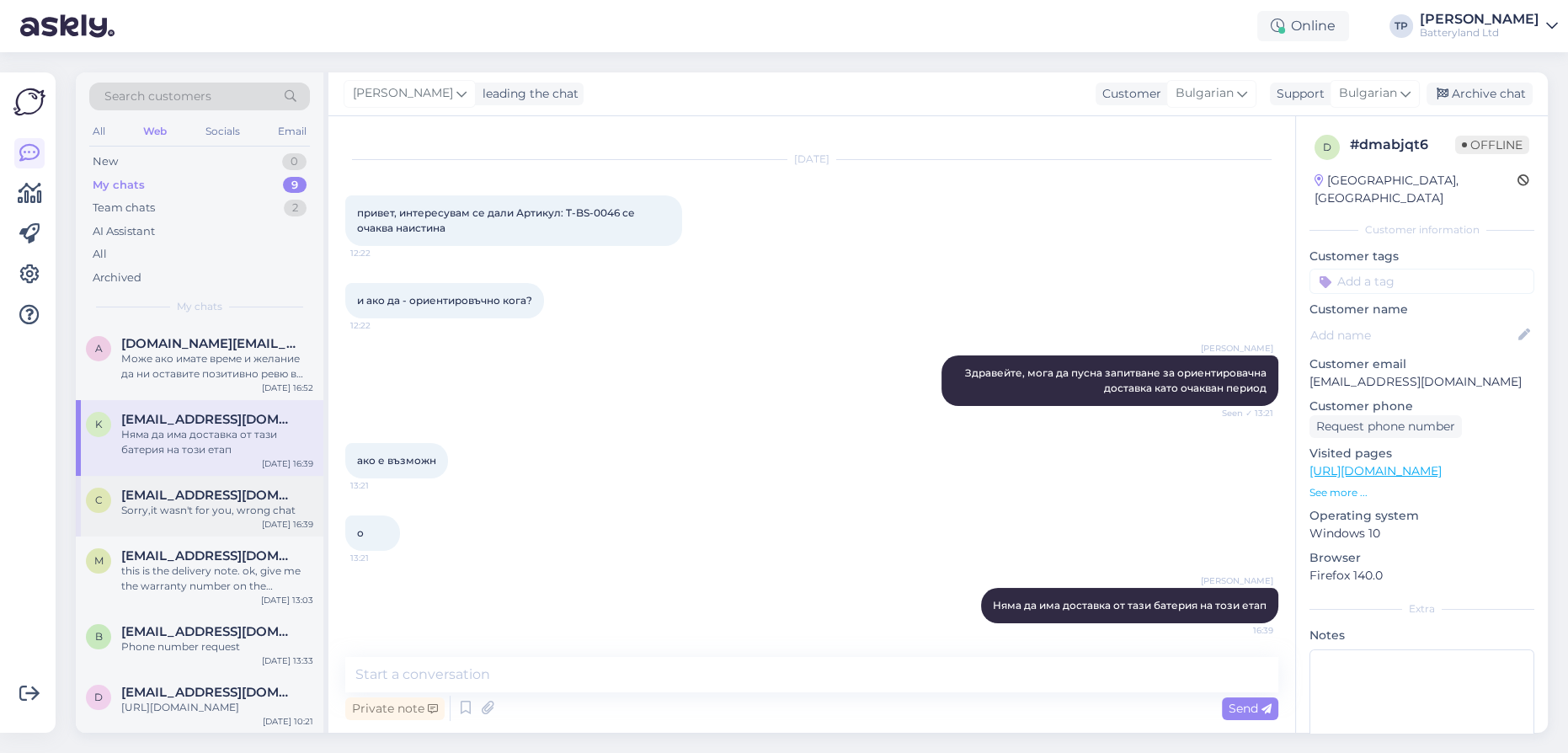
click at [148, 487] on span "[EMAIL_ADDRESS][DOMAIN_NAME]" at bounding box center [208, 495] width 176 height 15
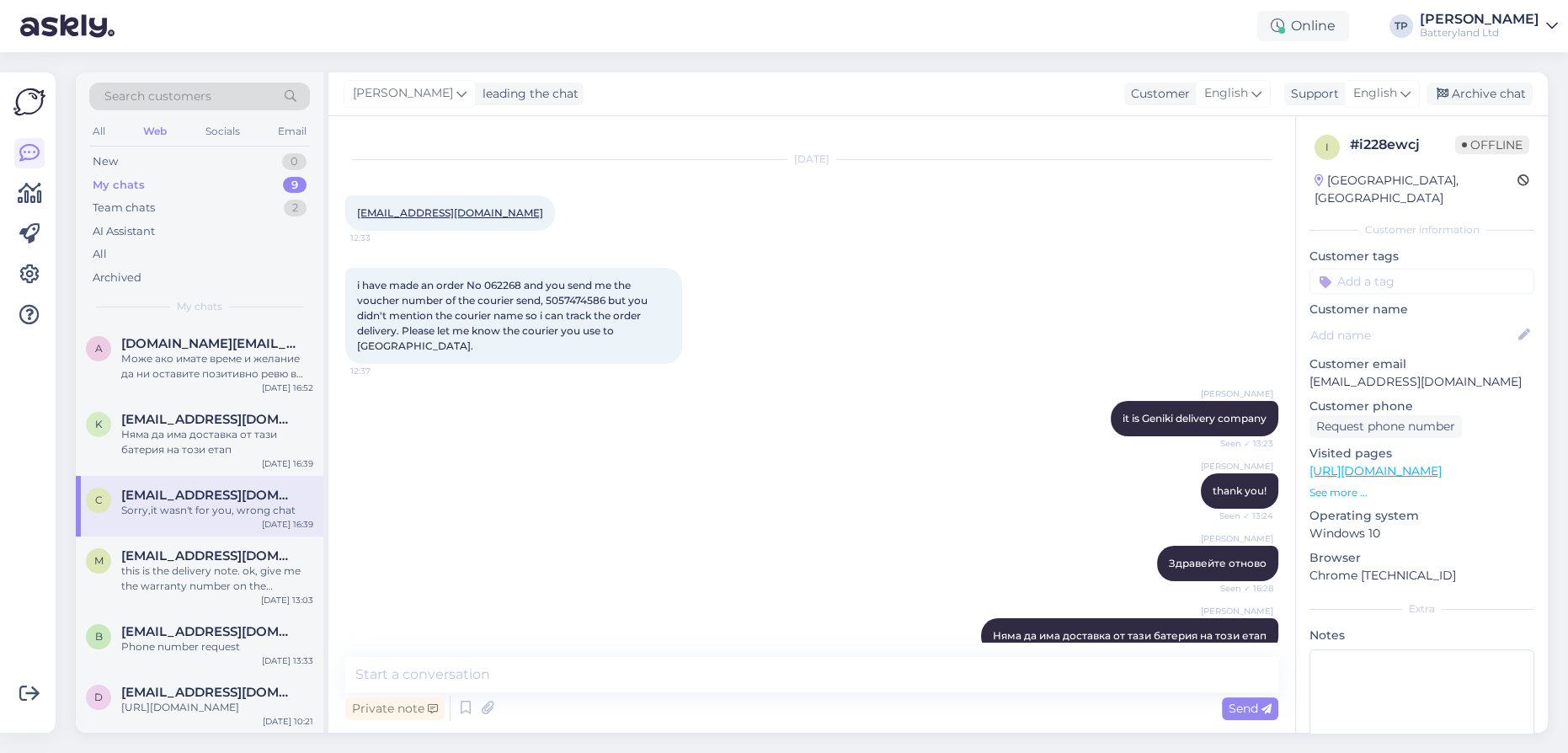
scroll to position [320, 0]
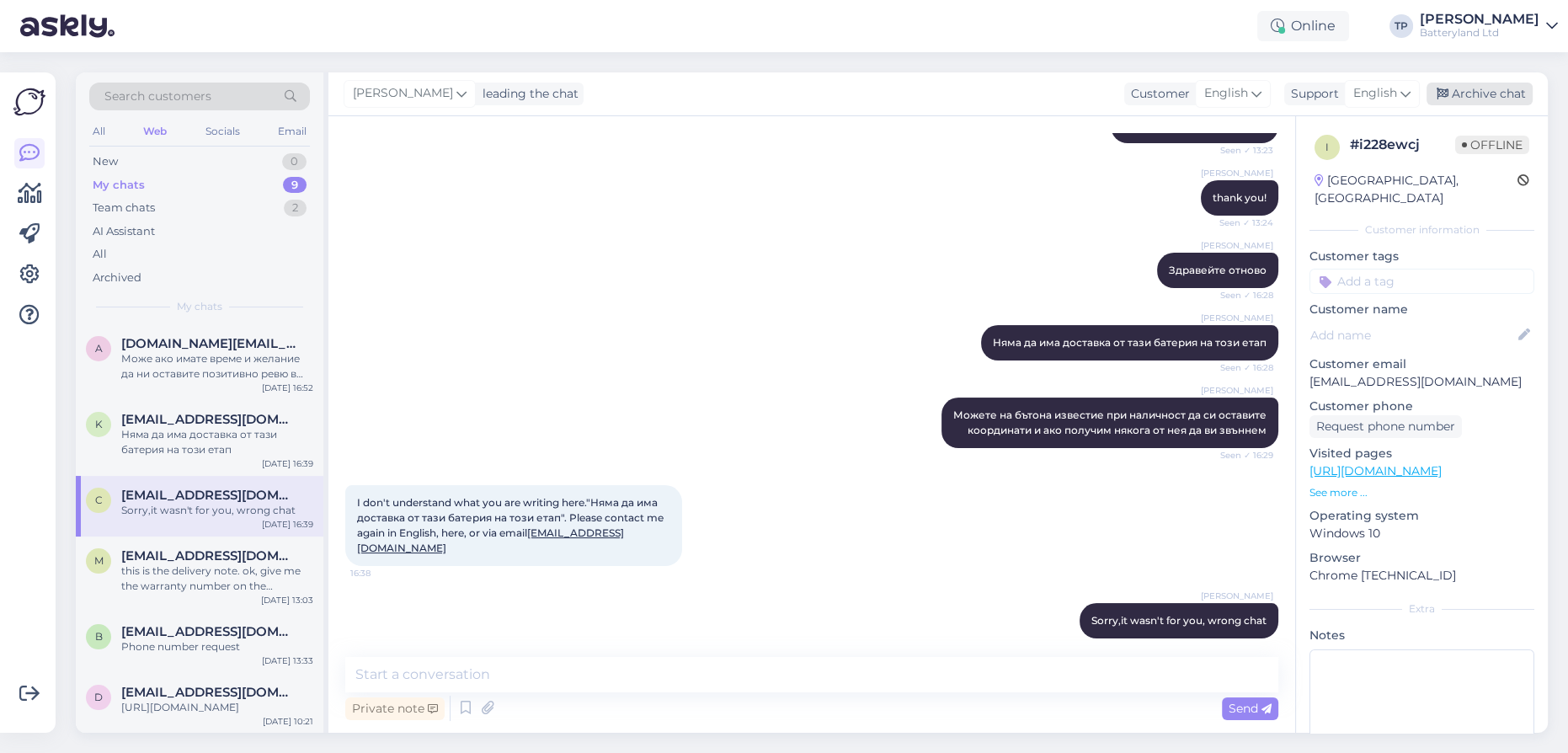
click at [1475, 94] on div "Archive chat" at bounding box center [1480, 94] width 106 height 23
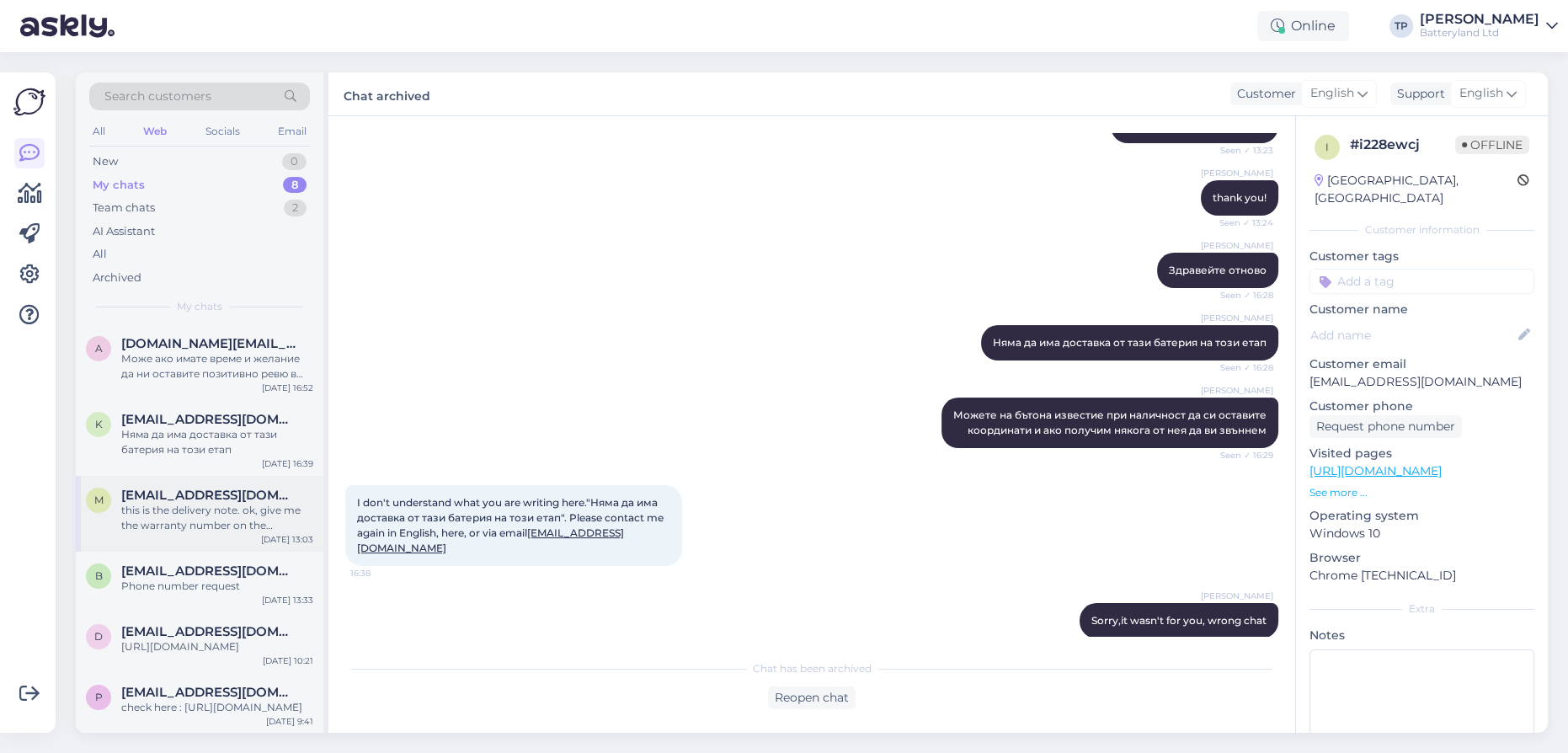
click at [178, 476] on div "M [EMAIL_ADDRESS][DOMAIN_NAME] this is the delivery note. ok, give me the warra…" at bounding box center [200, 513] width 248 height 76
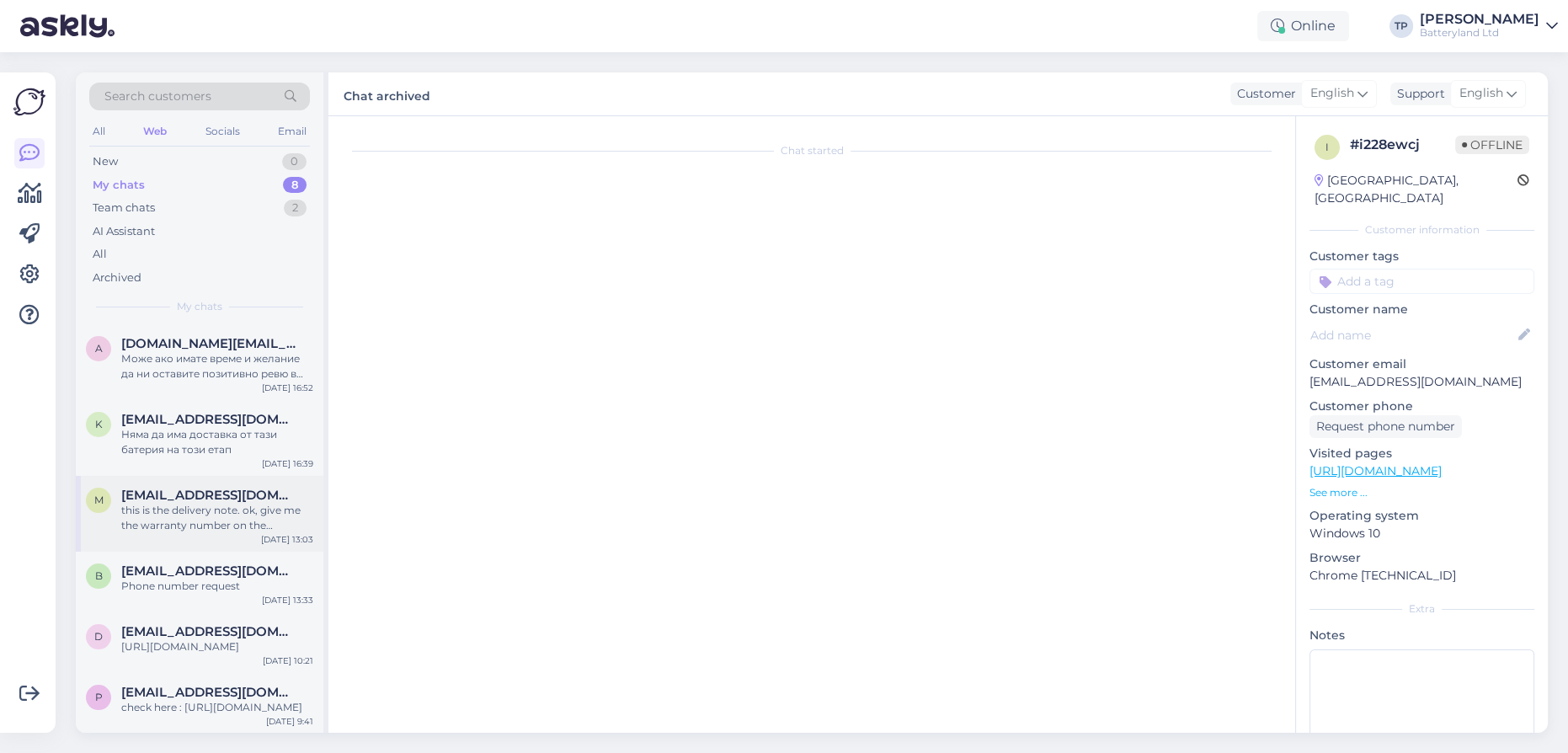
scroll to position [660, 0]
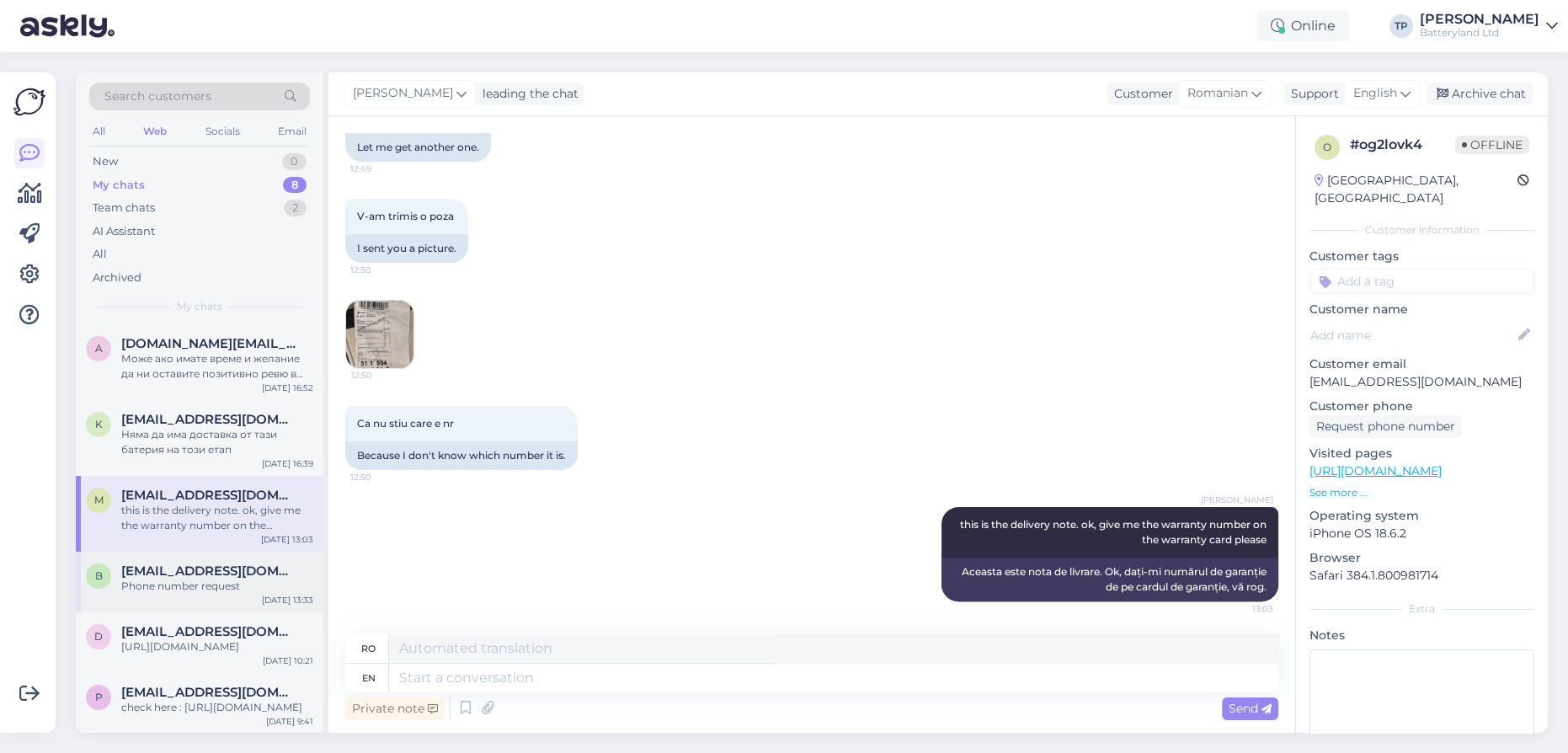
click at [240, 564] on span "[EMAIL_ADDRESS][DOMAIN_NAME]" at bounding box center [208, 571] width 176 height 15
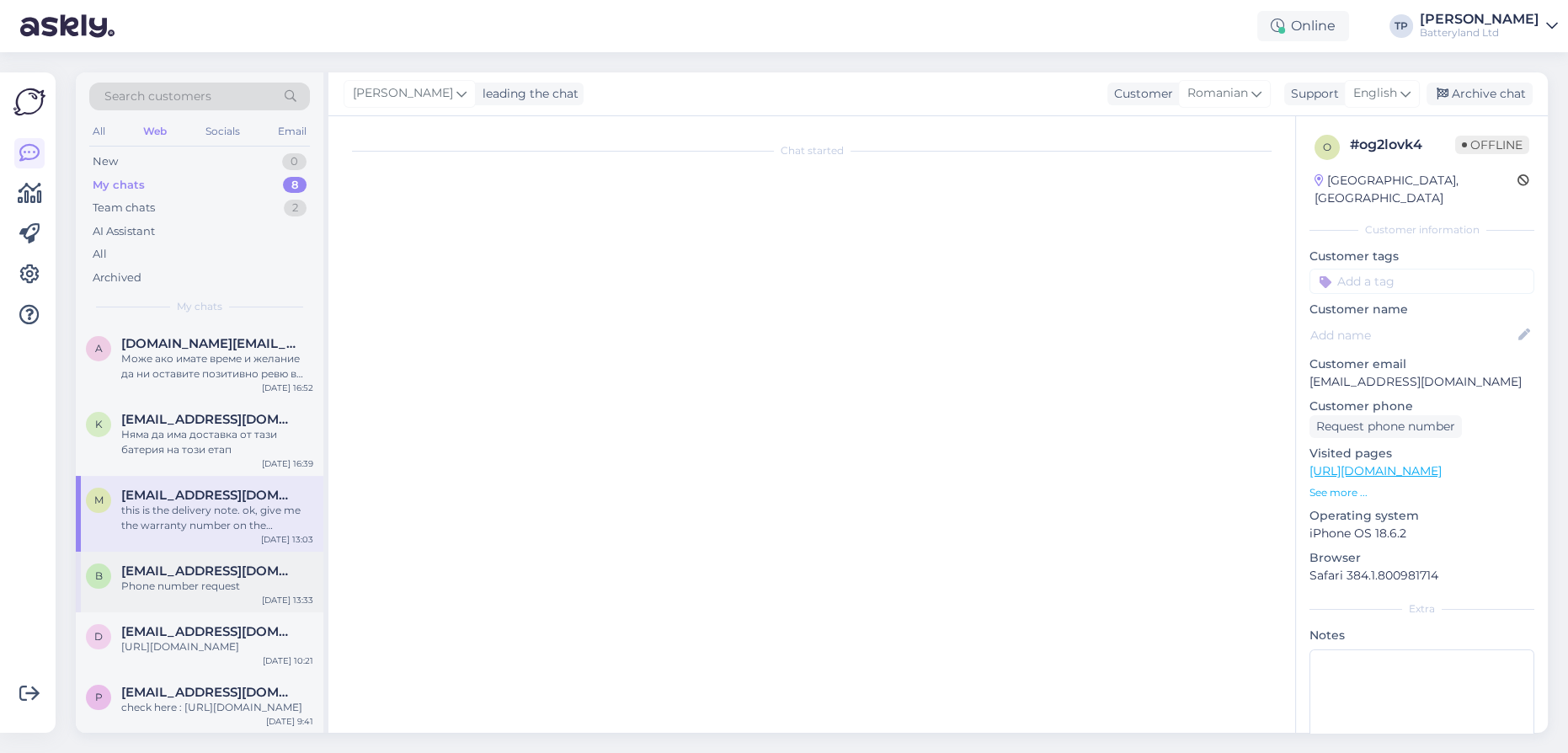
scroll to position [0, 0]
